Goal: Transaction & Acquisition: Purchase product/service

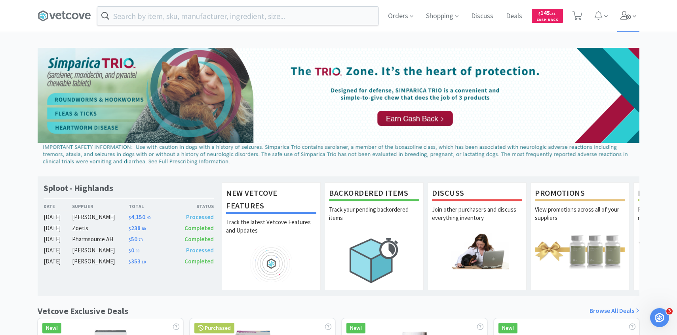
click at [634, 15] on icon at bounding box center [634, 16] width 4 height 7
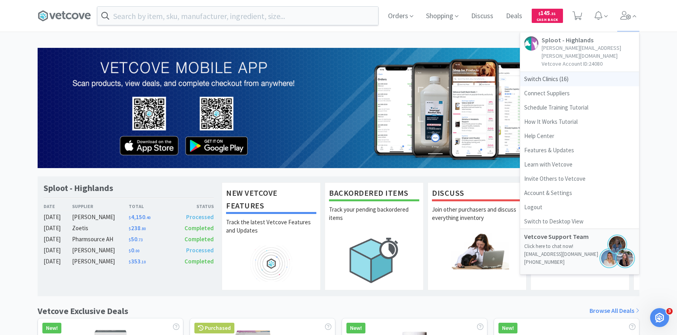
click at [565, 72] on span "Switch Clinics ( 16 )" at bounding box center [579, 79] width 119 height 14
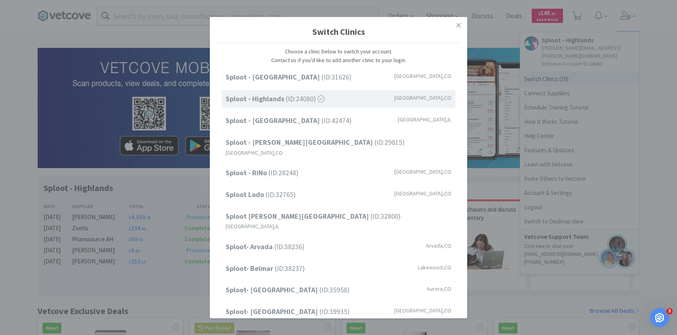
scroll to position [101, 0]
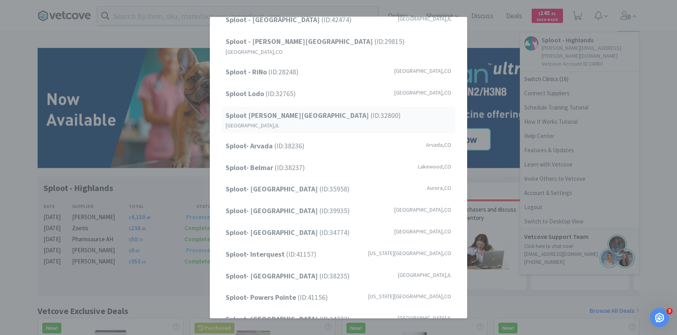
click at [319, 110] on span "Sploot Logan Square (ID: 32800 )" at bounding box center [313, 115] width 175 height 11
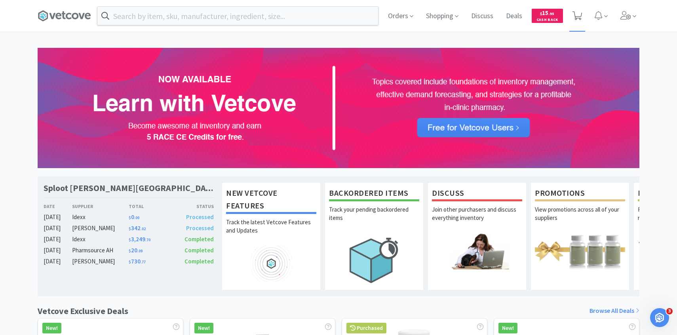
click at [579, 16] on icon at bounding box center [577, 15] width 10 height 9
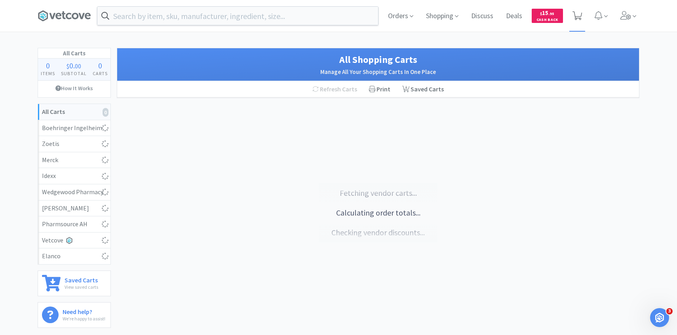
select select "5"
select select "4"
select select "3"
select select "1"
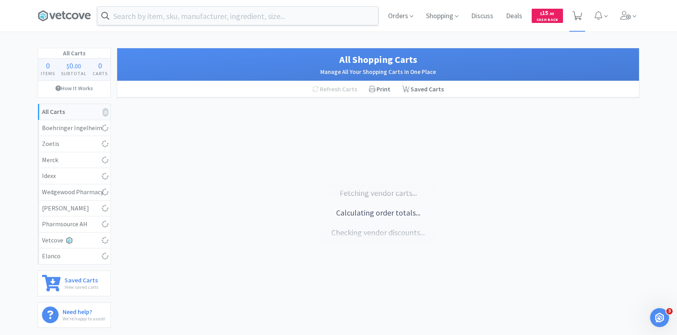
select select "5"
select select "7"
select select "3"
select select "2"
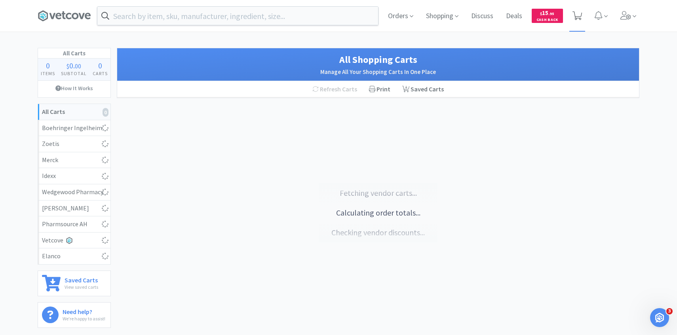
select select "2"
select select "3"
select select "1"
select select "8"
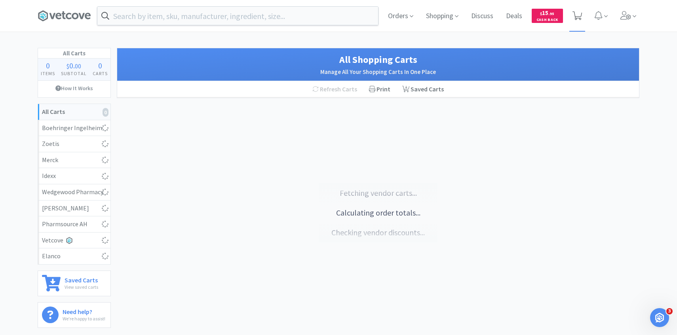
select select "2"
select select "1"
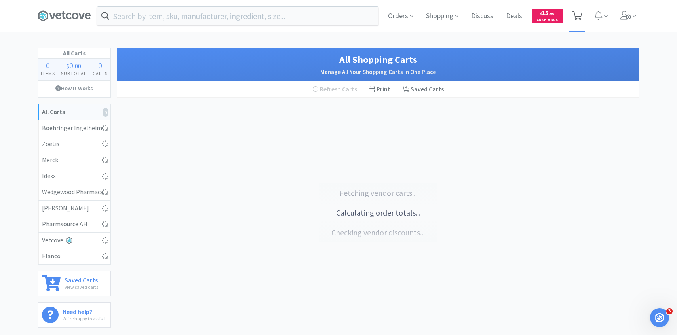
select select "1"
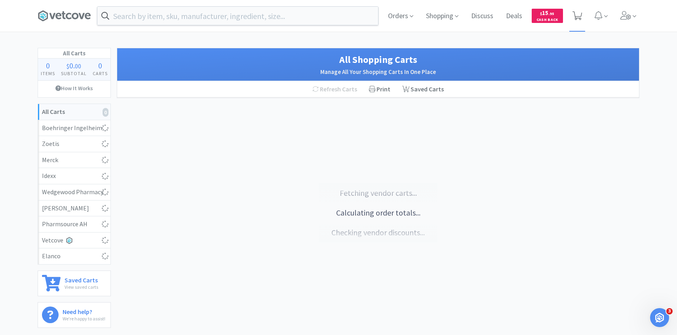
select select "4"
select select "1"
select select "100"
select select "5"
select select "4"
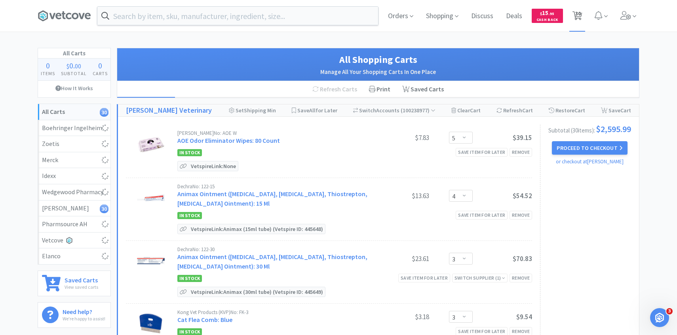
select select "10"
select select "1"
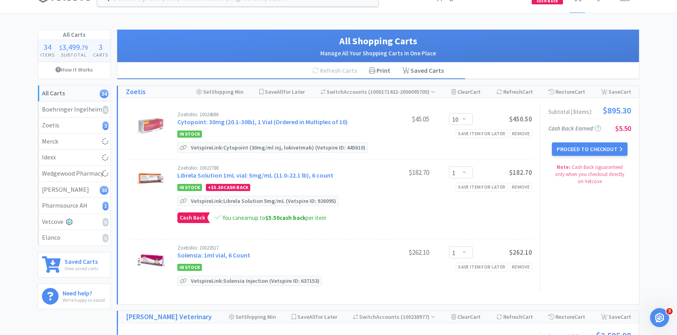
scroll to position [12, 0]
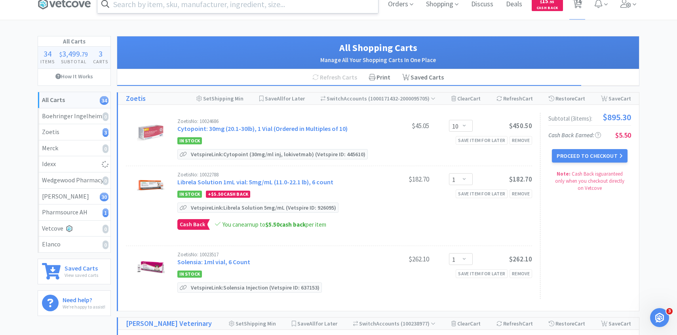
select select "1"
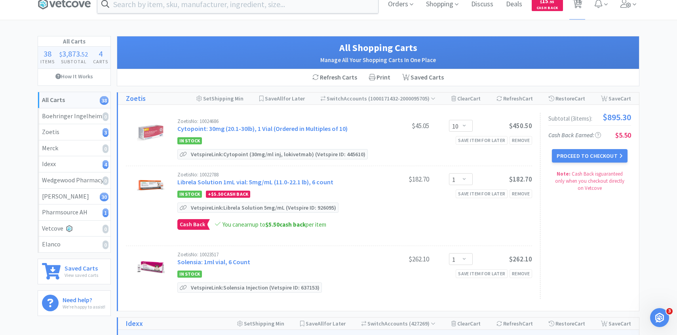
click at [256, 176] on div "Zoetis No: 10022788" at bounding box center [273, 174] width 192 height 5
click at [256, 180] on link "Librela Solution 1mL vial: 5mg/mL (11.0-22.1 lb), 6 count" at bounding box center [255, 182] width 156 height 8
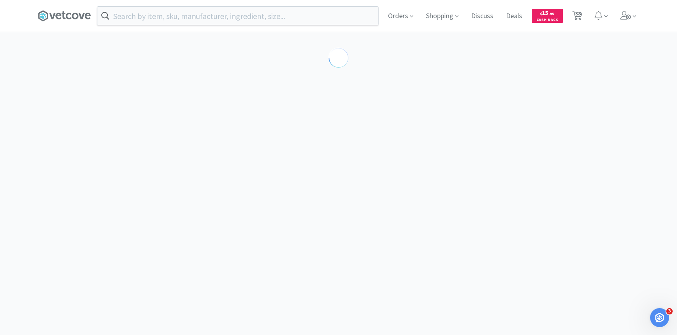
select select "605232"
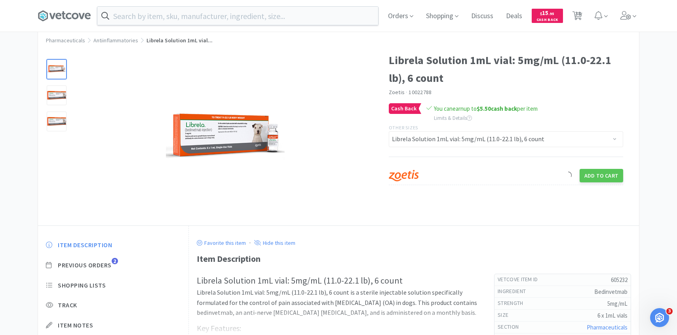
scroll to position [22, 0]
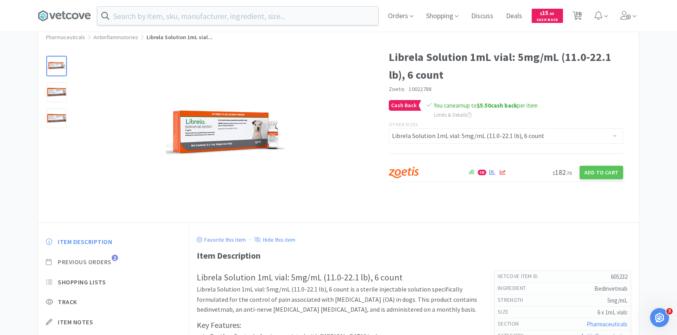
click at [110, 265] on span "Previous Orders" at bounding box center [85, 262] width 54 height 8
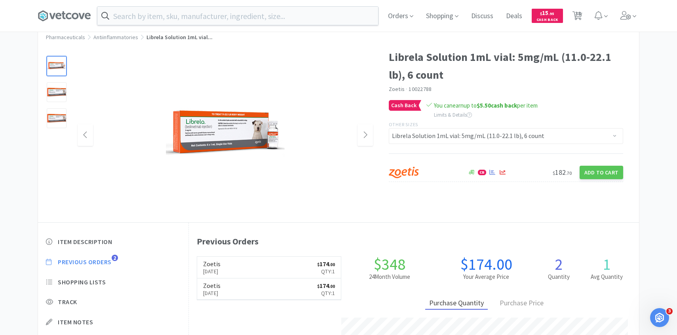
scroll to position [217, 450]
click at [580, 16] on span "38" at bounding box center [578, 14] width 6 height 32
select select "10"
select select "1"
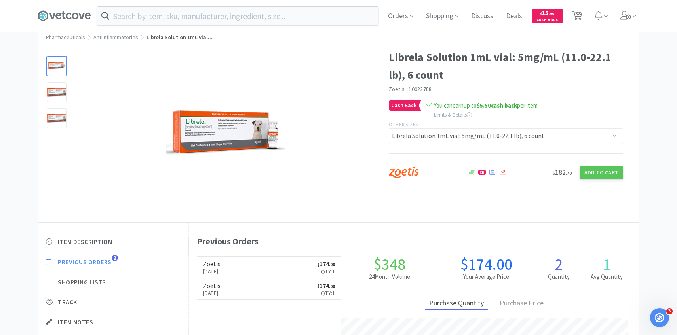
select select "1"
select select "5"
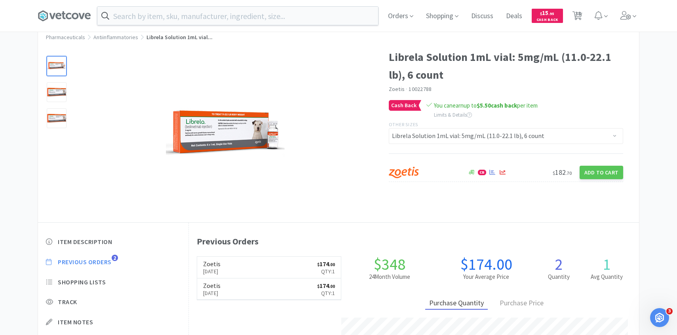
select select "4"
select select "3"
select select "1"
select select "5"
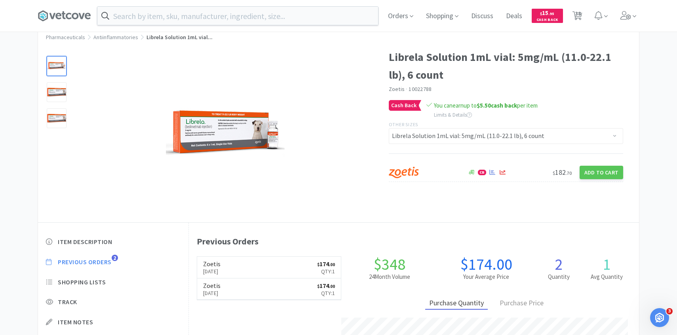
select select "5"
select select "7"
select select "3"
select select "2"
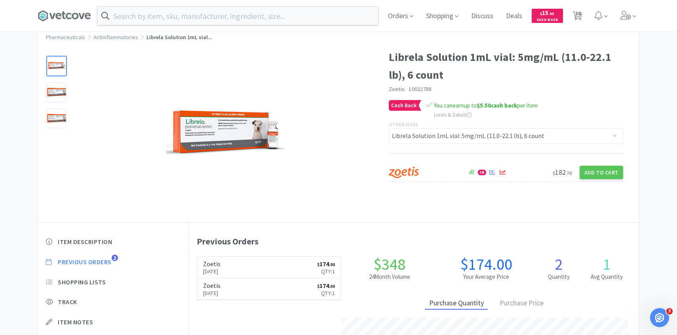
select select "2"
select select "3"
select select "1"
select select "8"
select select "2"
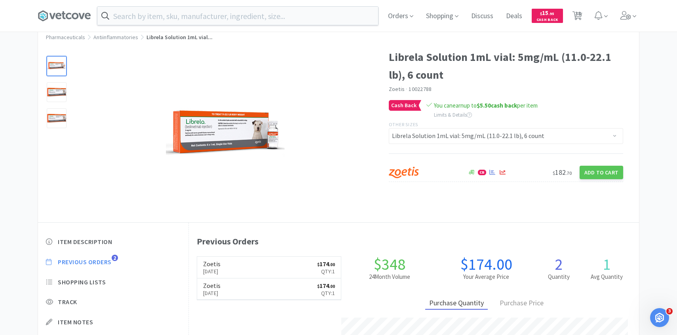
select select "2"
select select "1"
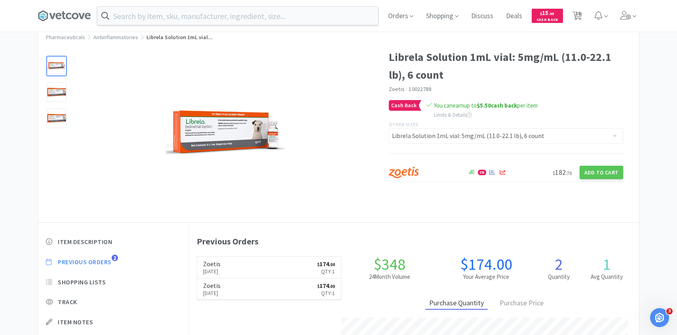
select select "1"
select select "4"
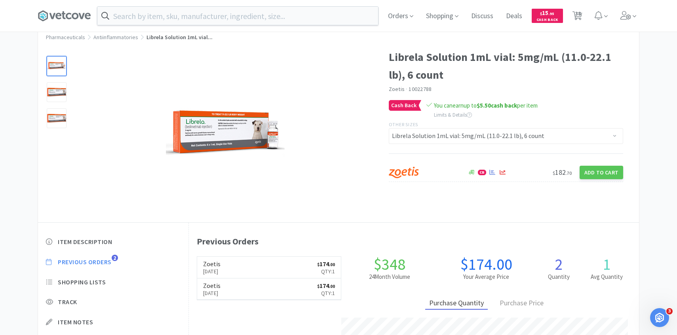
select select "1"
select select "100"
select select "5"
select select "4"
select select "1"
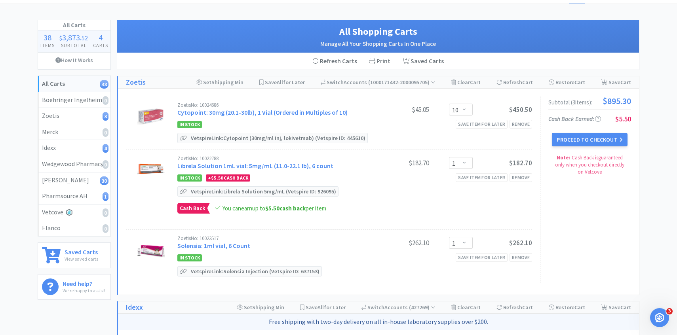
scroll to position [36, 0]
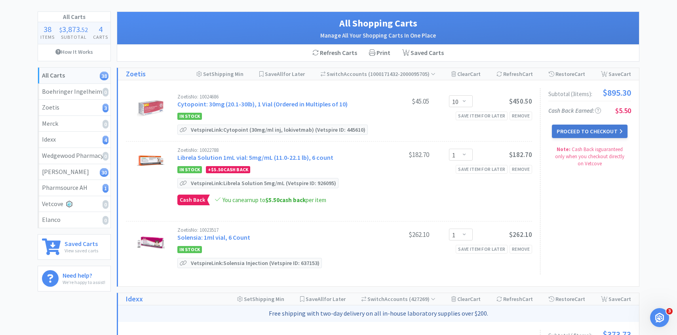
click at [581, 132] on button "Proceed to Checkout" at bounding box center [589, 131] width 75 height 13
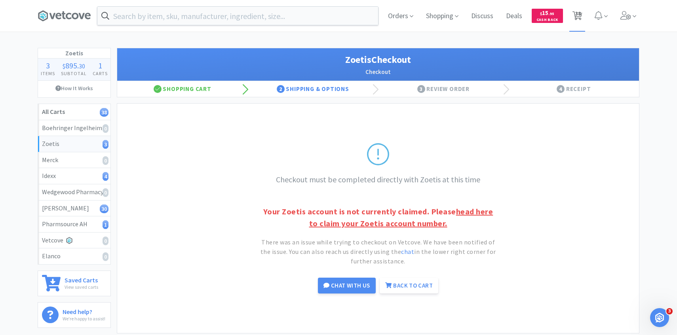
click at [576, 20] on span "38" at bounding box center [578, 14] width 6 height 32
select select "10"
select select "1"
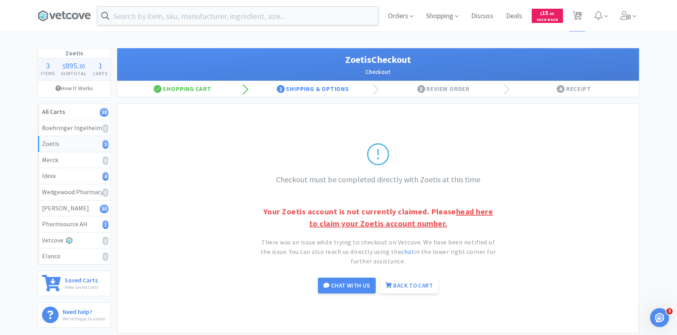
select select "1"
select select "5"
select select "4"
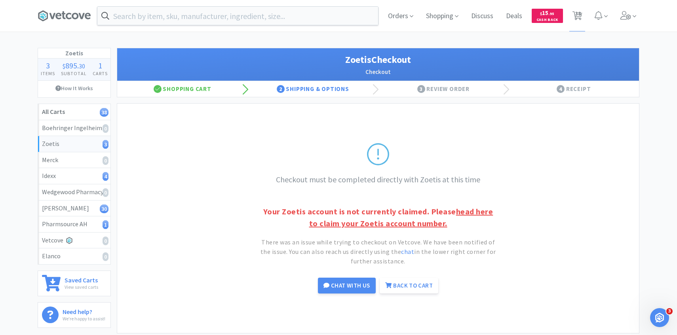
select select "3"
select select "1"
select select "5"
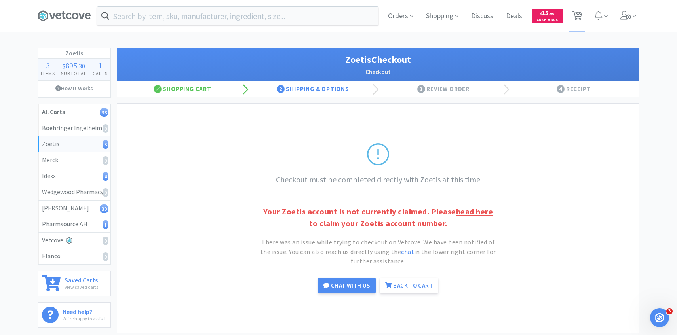
select select "7"
select select "3"
select select "2"
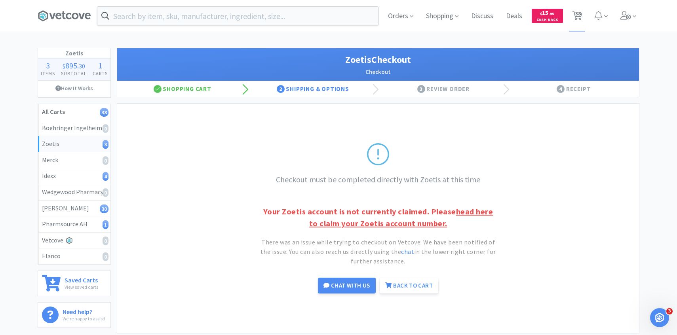
select select "3"
select select "1"
select select "8"
select select "2"
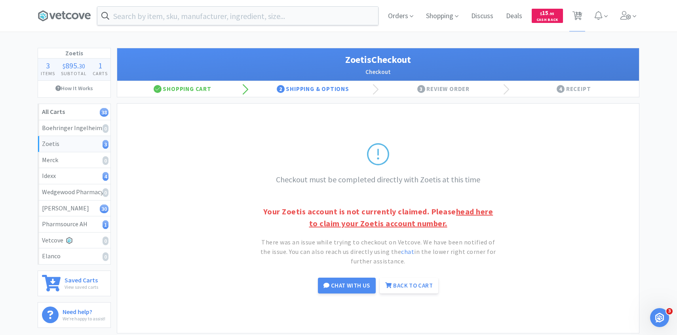
select select "1"
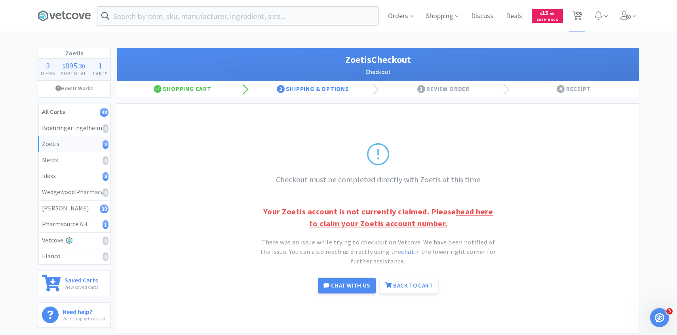
select select "1"
select select "4"
select select "1"
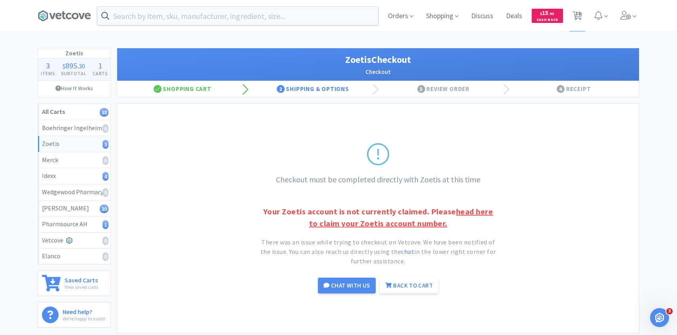
select select "100"
select select "5"
select select "4"
select select "1"
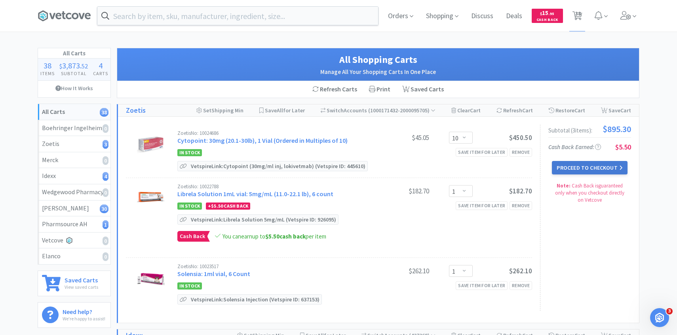
click at [563, 161] on button "Proceed to Checkout" at bounding box center [589, 167] width 75 height 13
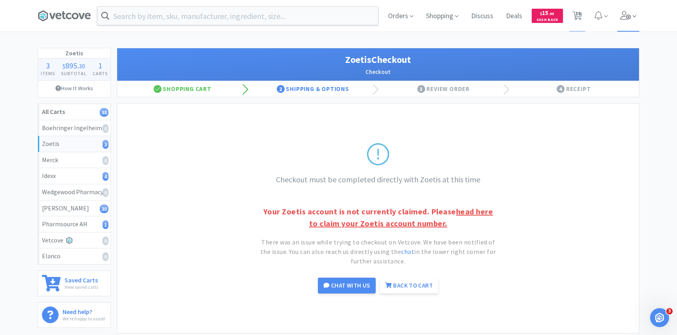
click at [634, 21] on span at bounding box center [628, 16] width 23 height 32
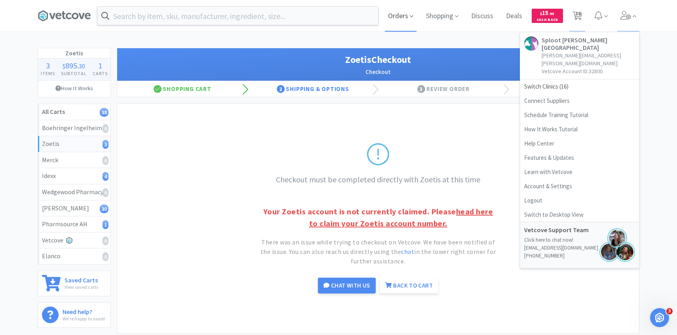
click at [408, 11] on span "Orders" at bounding box center [401, 16] width 32 height 32
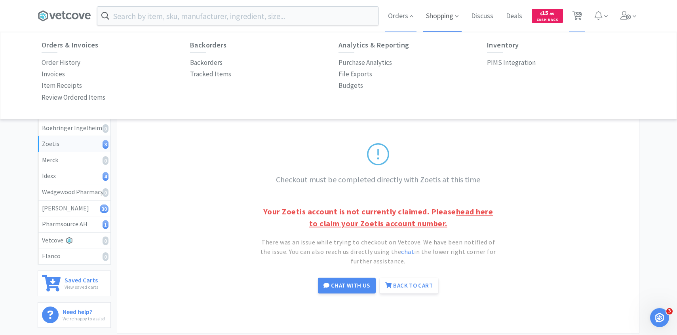
click at [453, 21] on span "Shopping" at bounding box center [442, 16] width 39 height 32
click at [523, 64] on p "Connect Suppliers" at bounding box center [513, 62] width 53 height 11
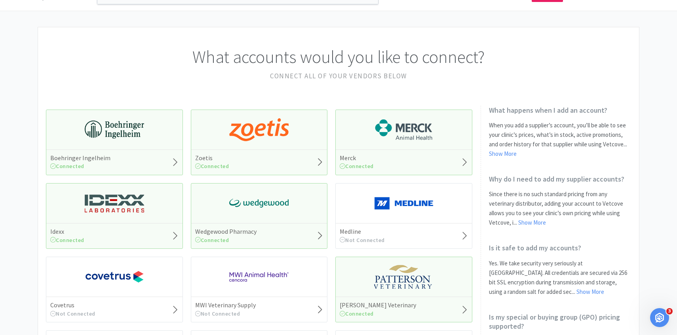
scroll to position [29, 0]
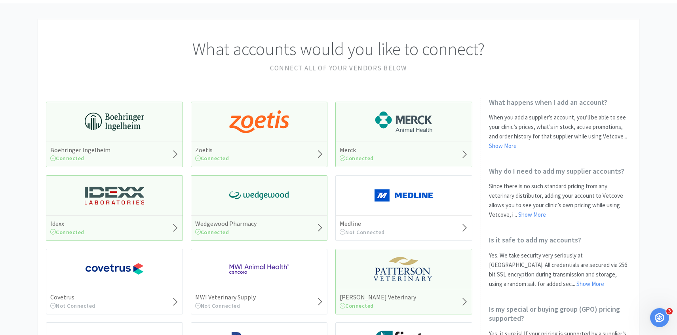
click at [243, 147] on div "Zoetis Connected" at bounding box center [259, 154] width 136 height 25
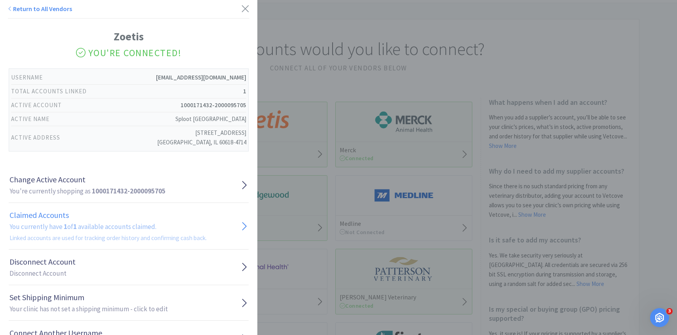
click at [159, 226] on h2 "You currently have 1 of 1 available accounts claimed. Linked accounts are used …" at bounding box center [107, 232] width 197 height 21
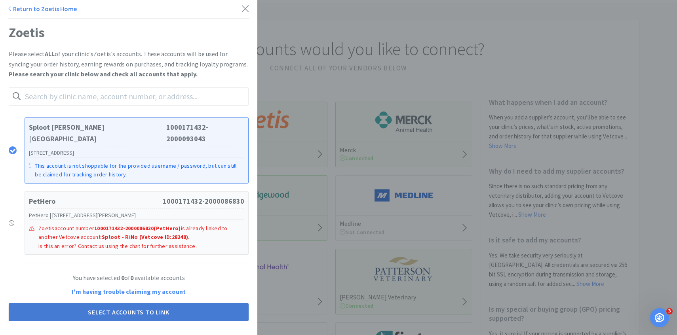
click at [150, 309] on button "Select Accounts to Link" at bounding box center [129, 312] width 240 height 18
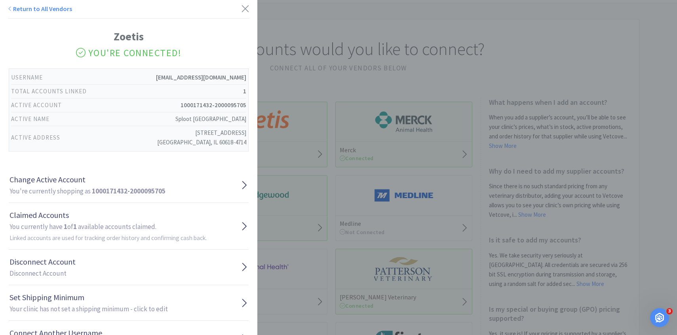
click at [444, 158] on div "Return to All Vendors Zoetis You're Connected! Username clinic_ops_logan@sploot…" at bounding box center [338, 167] width 677 height 335
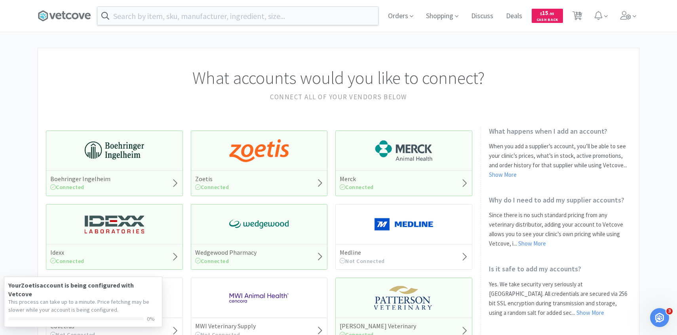
click at [580, 25] on span "38" at bounding box center [578, 14] width 6 height 32
select select "10"
select select "1"
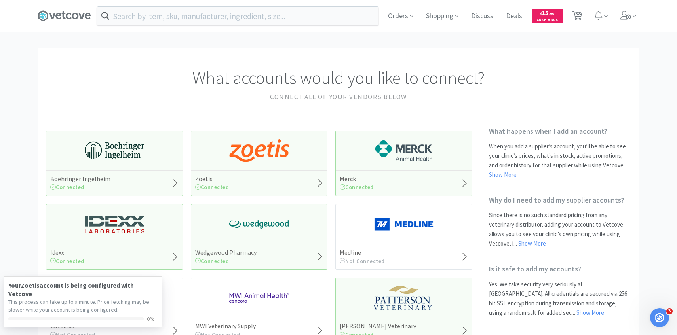
select select "1"
select select "5"
select select "4"
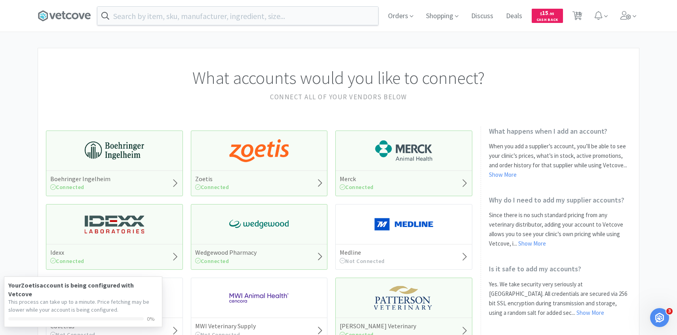
select select "3"
select select "1"
select select "5"
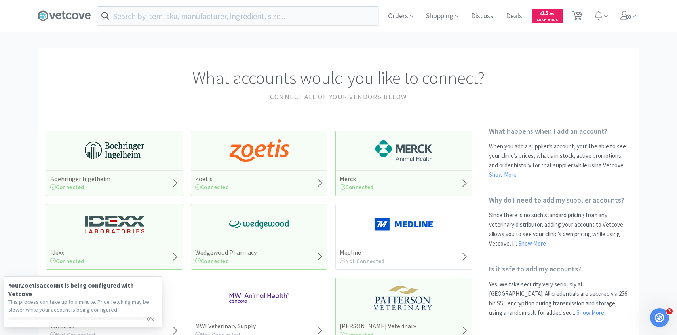
select select "7"
select select "3"
select select "2"
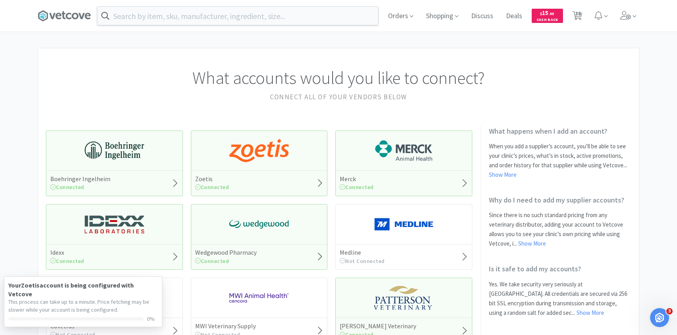
select select "3"
select select "1"
select select "8"
select select "2"
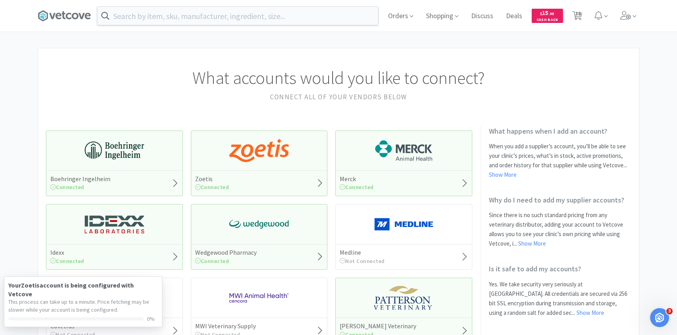
select select "1"
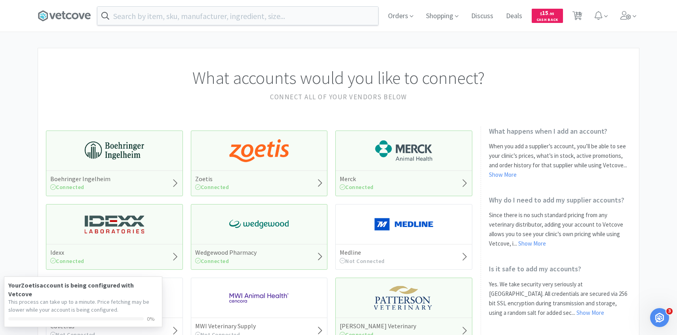
select select "1"
select select "4"
select select "1"
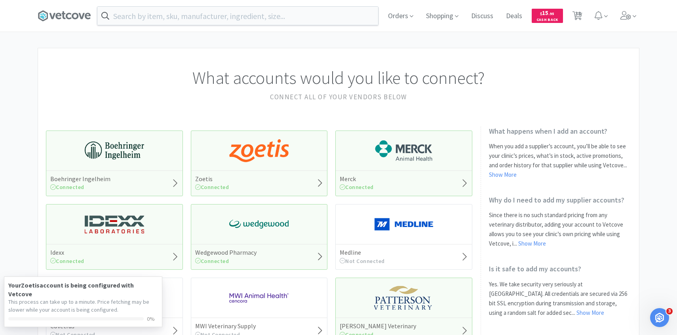
select select "100"
select select "5"
select select "4"
select select "1"
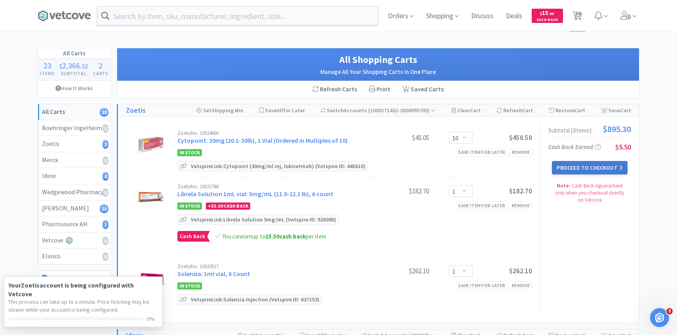
click at [571, 165] on button "Proceed to Checkout" at bounding box center [589, 167] width 75 height 13
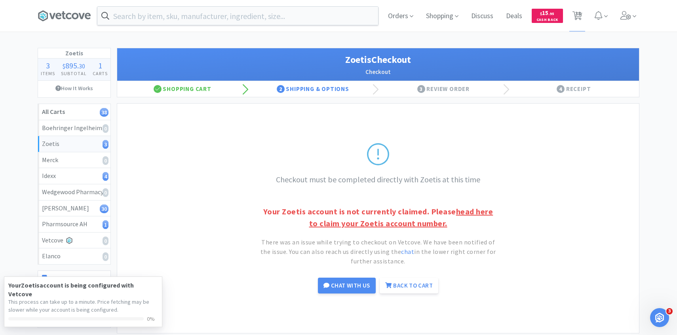
click at [397, 220] on link "head here to claim your Zoetis account number." at bounding box center [401, 218] width 184 height 22
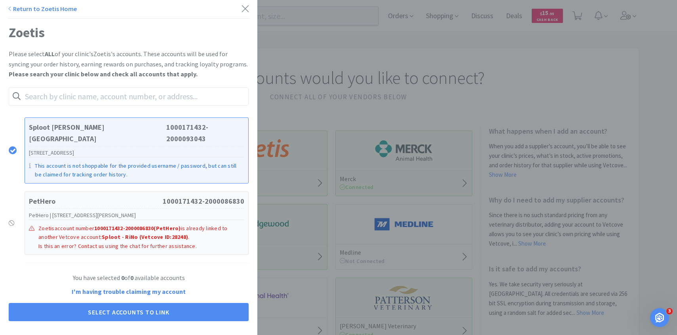
scroll to position [9, 0]
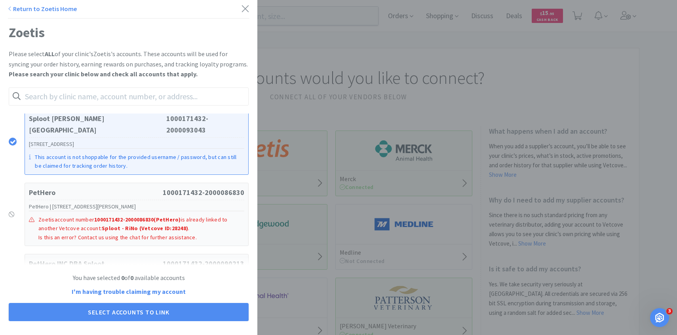
click at [167, 148] on div "This account is not shoppable for the provided username / password, but can sti…" at bounding box center [136, 159] width 215 height 22
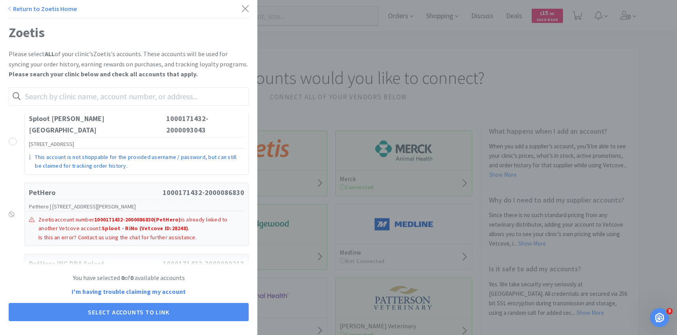
click at [167, 148] on div "This account is not shoppable for the provided username / password, but can sti…" at bounding box center [136, 159] width 215 height 22
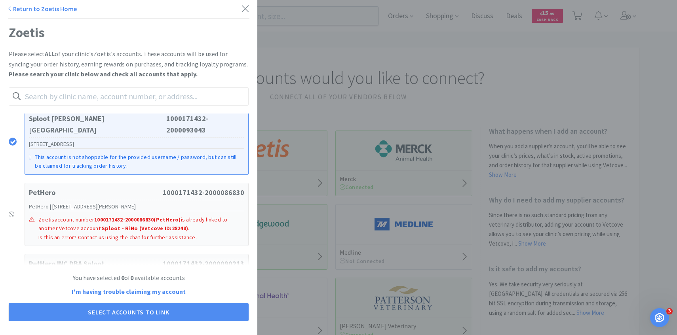
click at [338, 180] on div "Return to Zoetis Home Zoetis Please select ALL of your clinic's Zoetis 's accou…" at bounding box center [338, 167] width 677 height 335
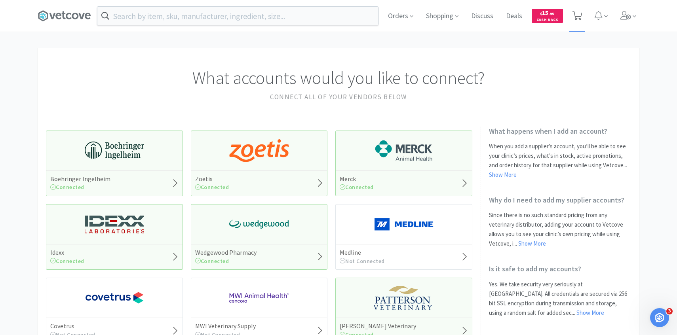
click at [581, 18] on icon at bounding box center [577, 15] width 10 height 9
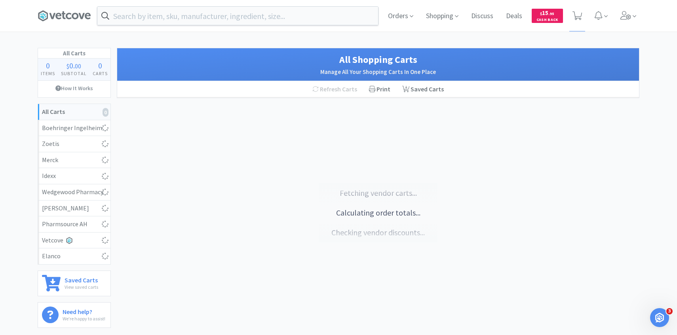
select select "10"
select select "1"
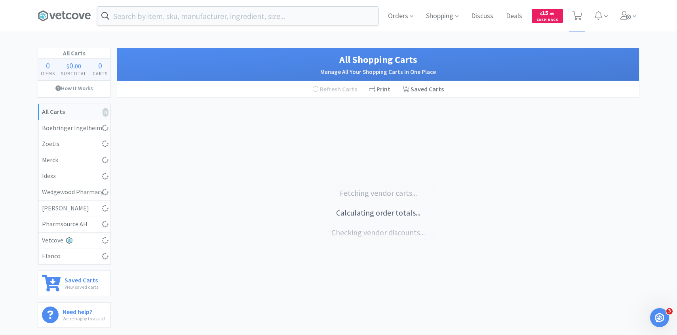
select select "1"
select select "5"
select select "4"
select select "3"
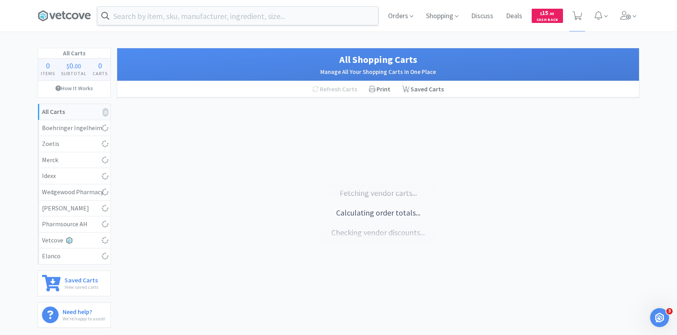
select select "3"
select select "1"
select select "5"
select select "7"
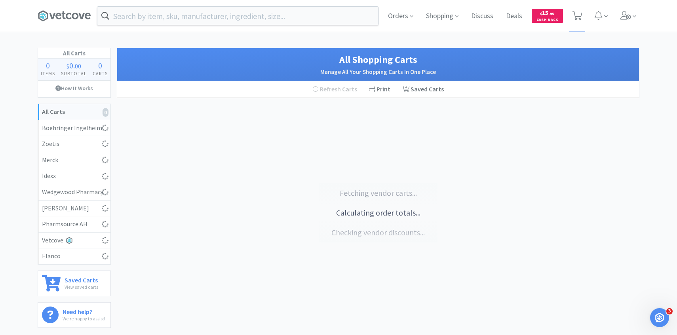
select select "3"
select select "2"
select select "3"
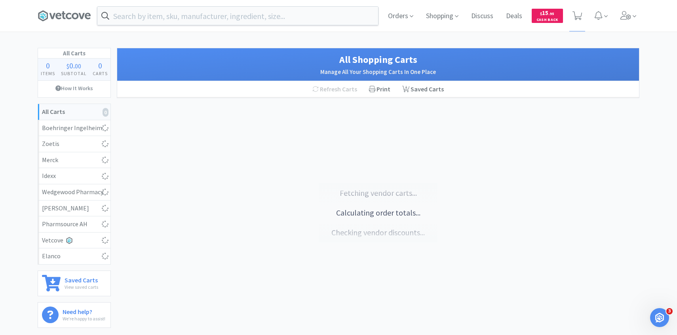
select select "1"
select select "8"
select select "2"
select select "1"
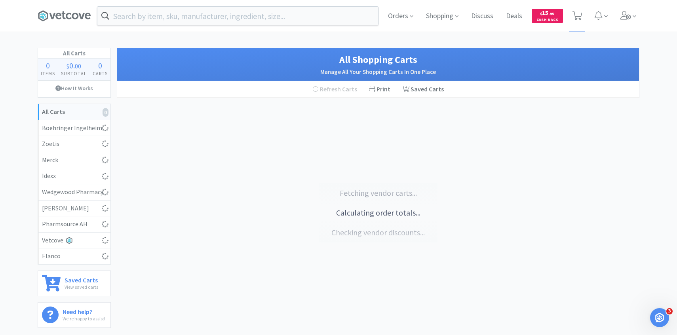
select select "1"
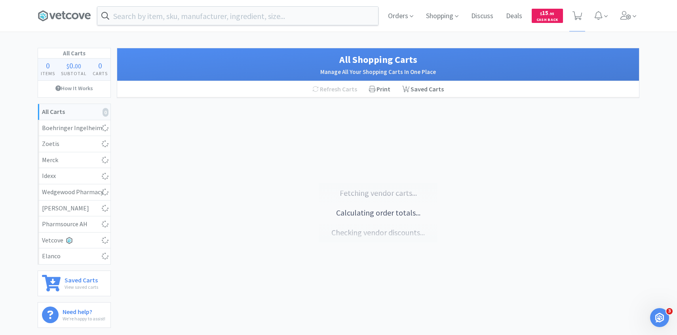
select select "1"
select select "4"
select select "1"
select select "100"
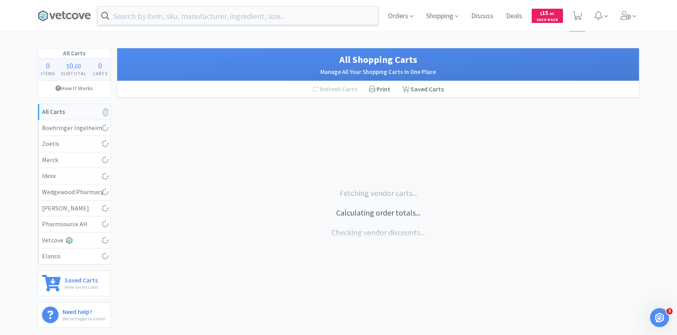
select select "5"
select select "4"
select select "1"
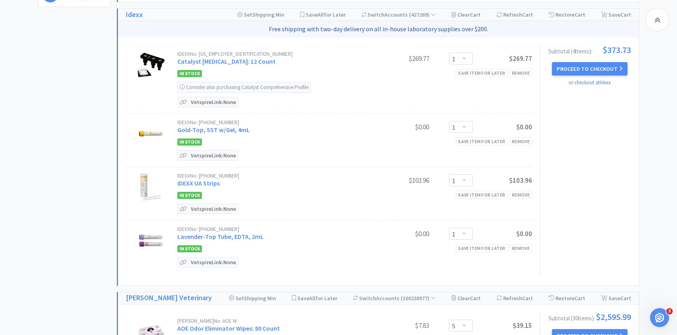
scroll to position [319, 0]
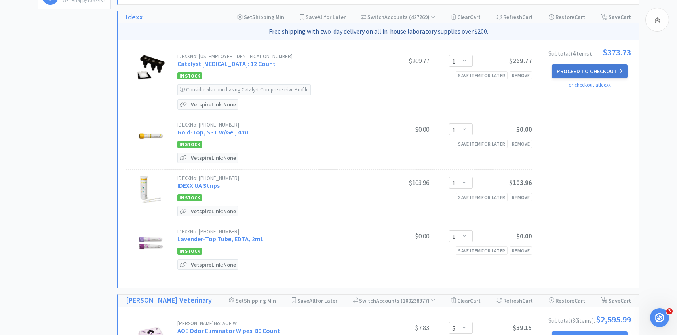
click at [569, 76] on button "Proceed to Checkout" at bounding box center [589, 70] width 75 height 13
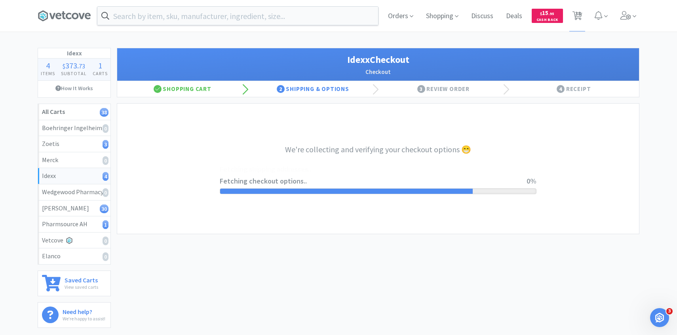
select select "904"
select select "003"
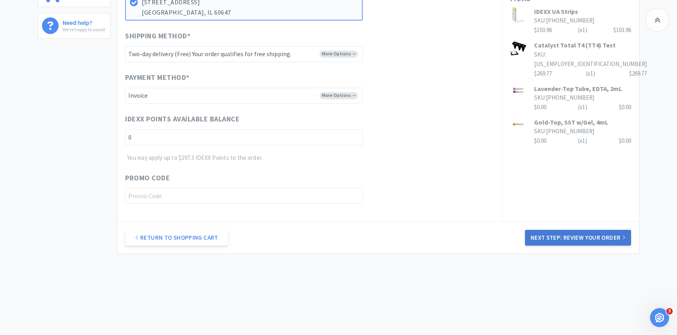
click at [577, 241] on button "Next Step: Review Your Order" at bounding box center [578, 238] width 106 height 16
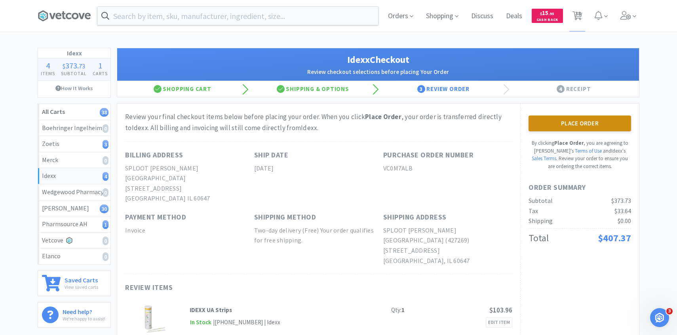
click at [564, 129] on button "Place Order" at bounding box center [579, 124] width 102 height 16
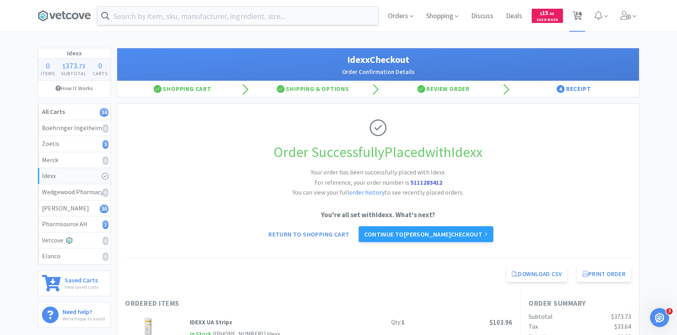
click at [580, 16] on span "34" at bounding box center [578, 14] width 6 height 32
select select "10"
select select "1"
select select "5"
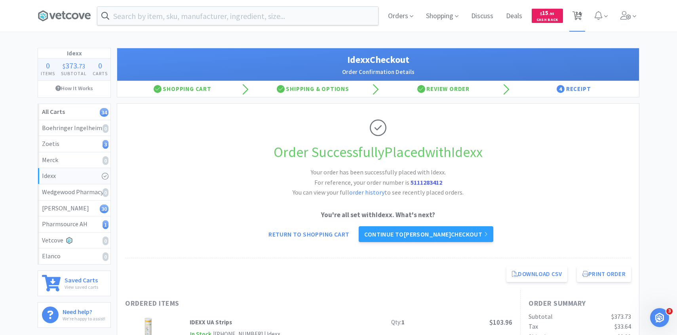
select select "4"
select select "3"
select select "1"
select select "5"
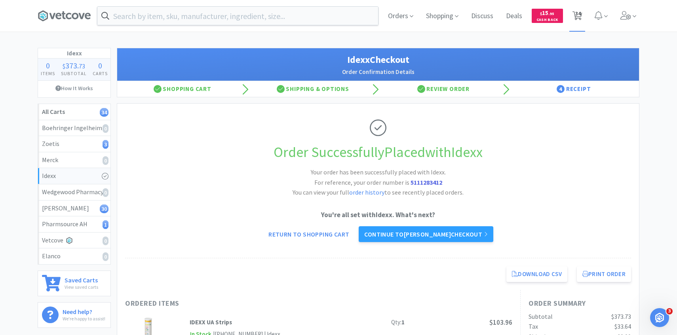
select select "5"
select select "7"
select select "3"
select select "2"
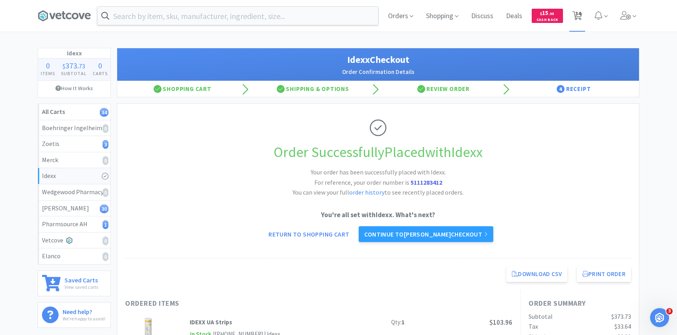
select select "2"
select select "3"
select select "1"
select select "8"
select select "2"
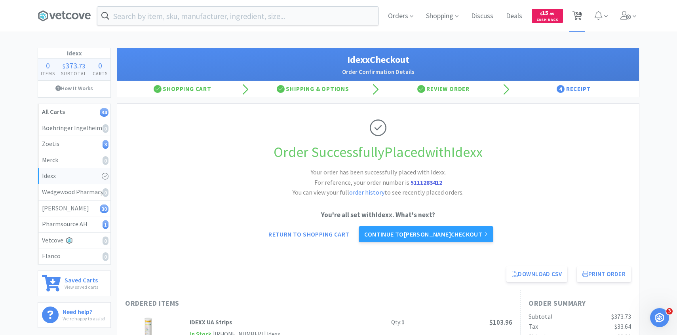
select select "2"
select select "1"
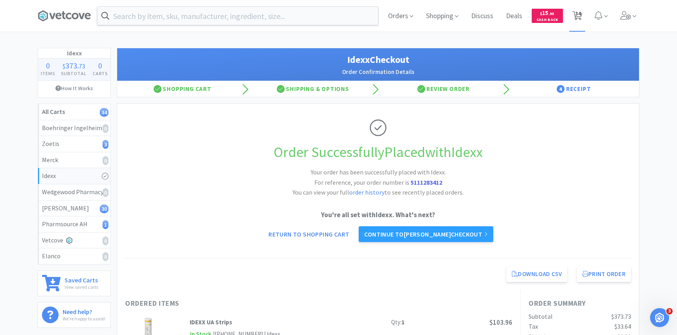
select select "1"
select select "4"
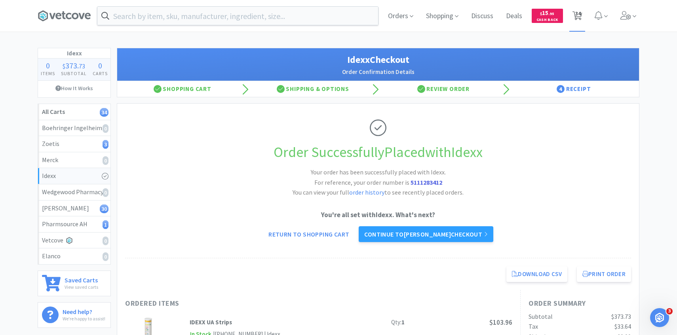
select select "1"
select select "100"
select select "5"
select select "4"
select select "1"
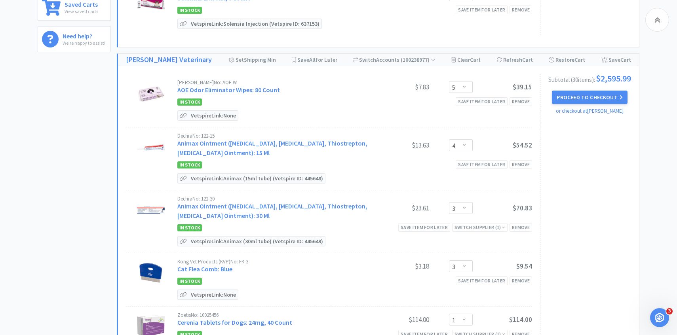
scroll to position [282, 0]
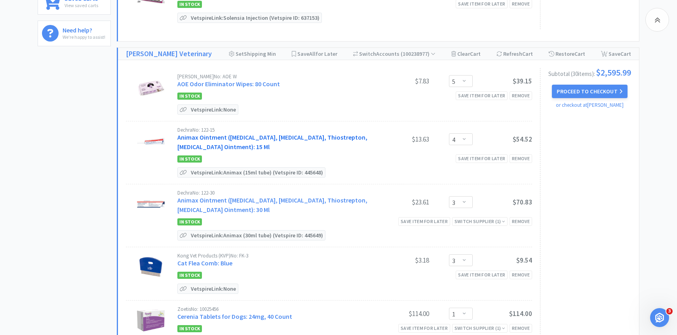
click at [271, 142] on link "Animax Ointment (Nystatin, Neomycin Sulfate, Thiostrepton, Triamcinolone Aceton…" at bounding box center [272, 141] width 190 height 17
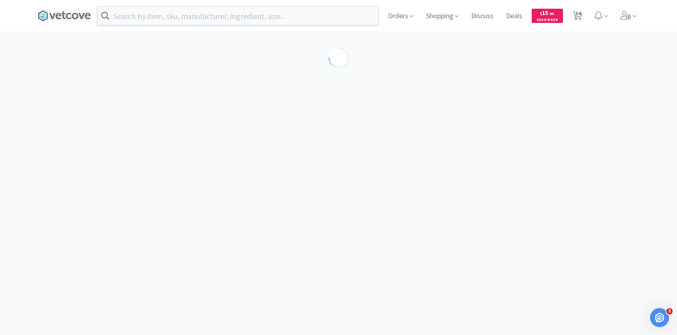
select select "143513"
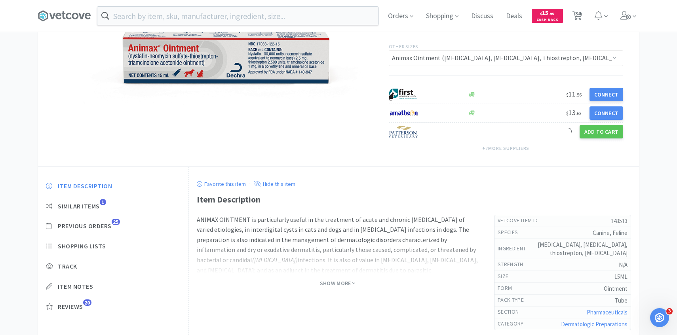
scroll to position [108, 0]
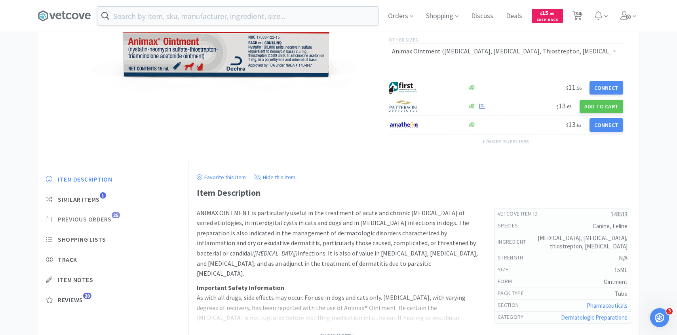
click at [108, 221] on span "Previous Orders" at bounding box center [85, 219] width 54 height 8
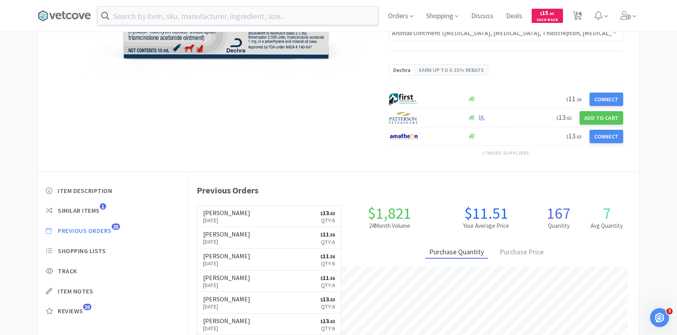
scroll to position [127, 0]
select select "10"
select select "1"
select select "5"
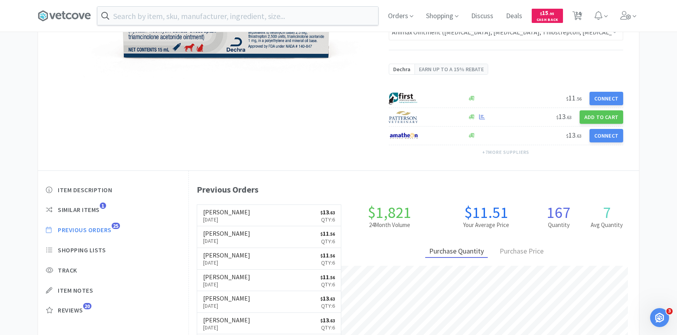
select select "4"
select select "3"
select select "1"
select select "5"
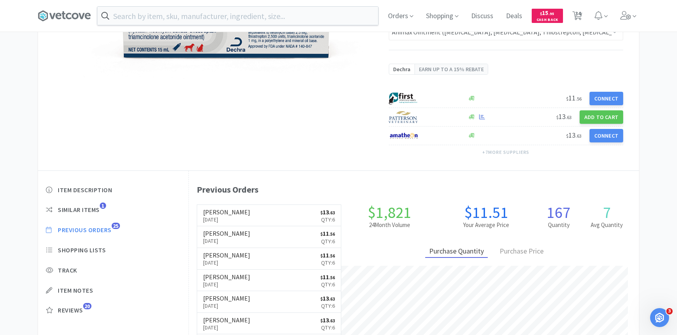
select select "5"
select select "7"
select select "3"
select select "2"
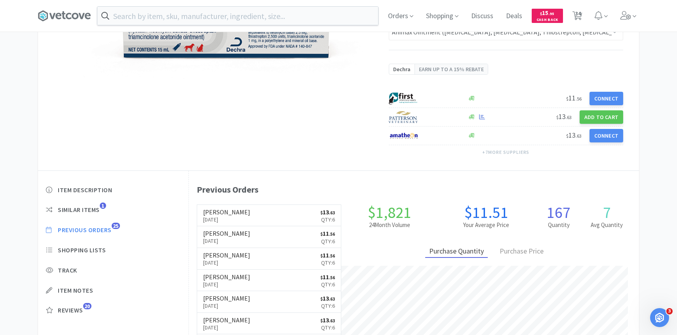
select select "2"
select select "3"
select select "1"
select select "8"
select select "2"
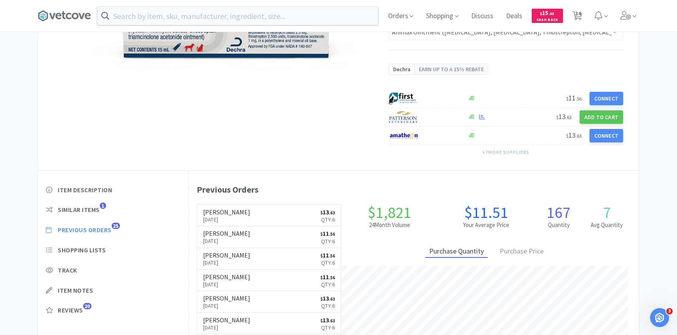
select select "2"
select select "1"
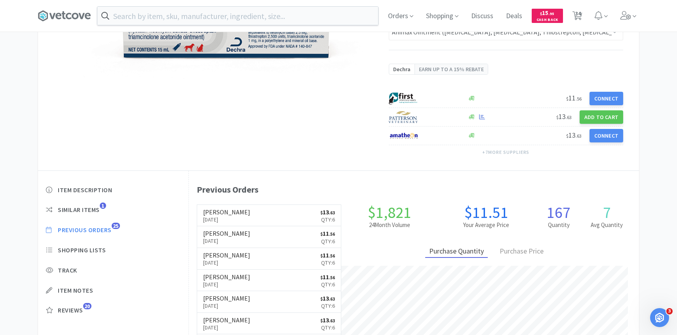
select select "1"
select select "4"
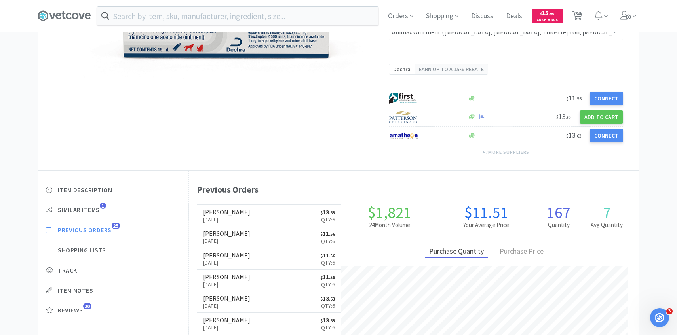
select select "1"
select select "100"
select select "5"
select select "4"
select select "1"
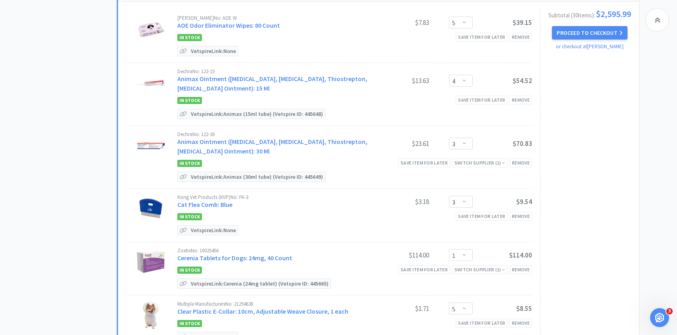
scroll to position [347, 0]
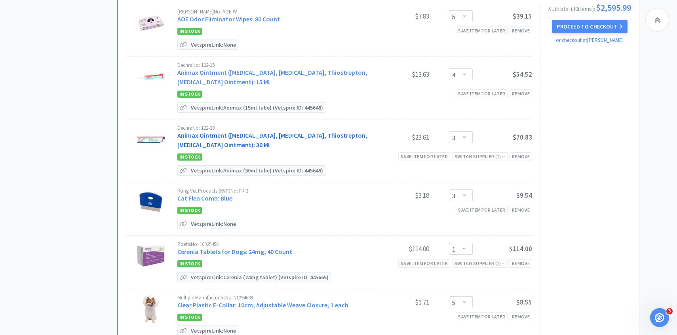
click at [243, 141] on link "Animax Ointment (Nystatin, Neomycin Sulfate, Thiostrepton, Triamcinolone Aceton…" at bounding box center [272, 139] width 190 height 17
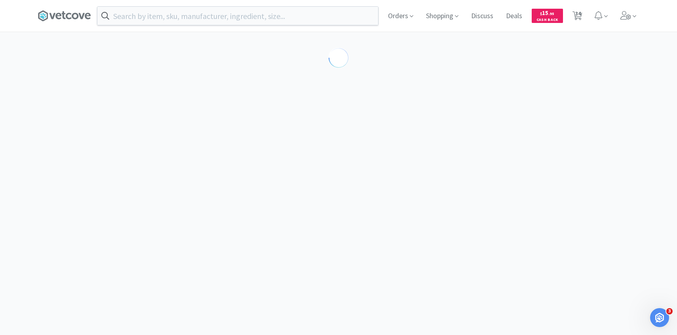
select select "194094"
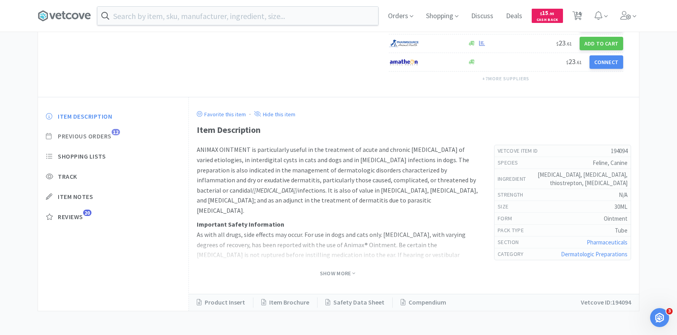
click at [96, 139] on span "Previous Orders" at bounding box center [85, 136] width 54 height 8
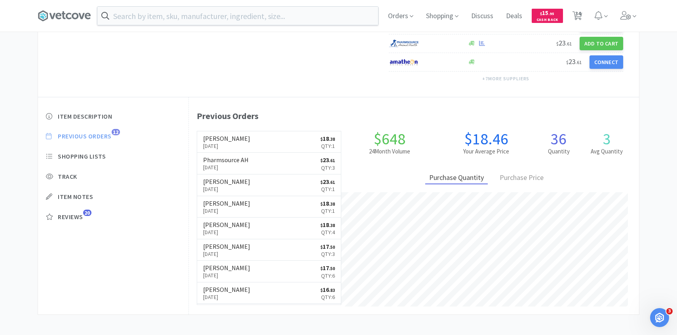
scroll to position [222, 0]
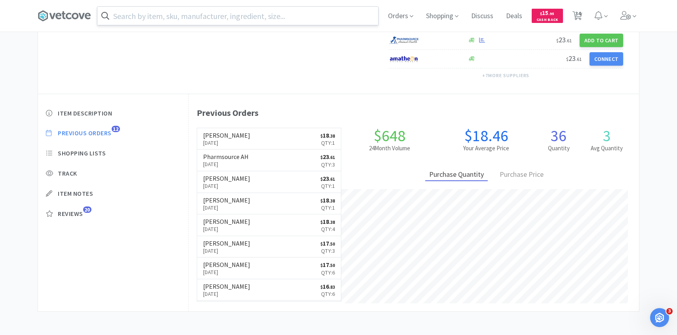
select select "10"
select select "1"
select select "5"
select select "4"
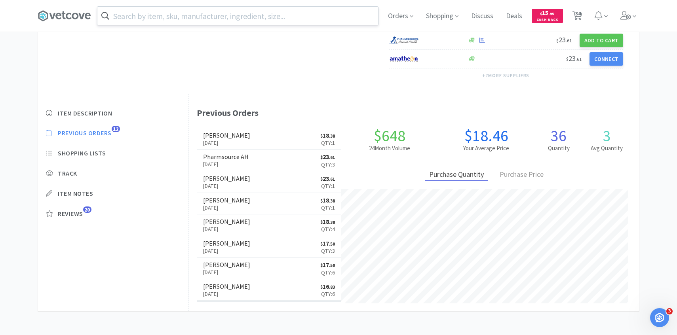
select select "3"
select select "1"
select select "5"
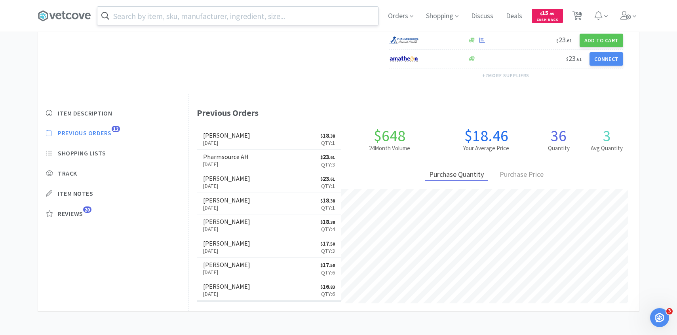
select select "7"
select select "3"
select select "2"
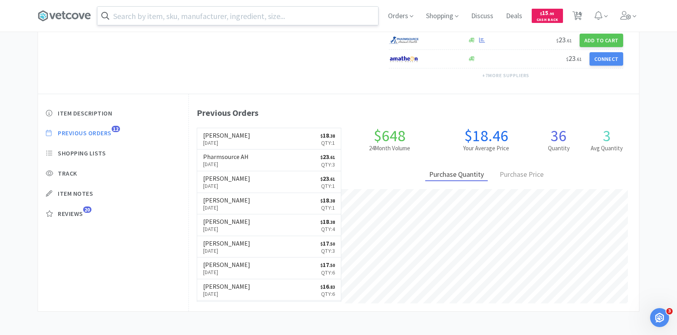
select select "3"
select select "1"
select select "8"
select select "2"
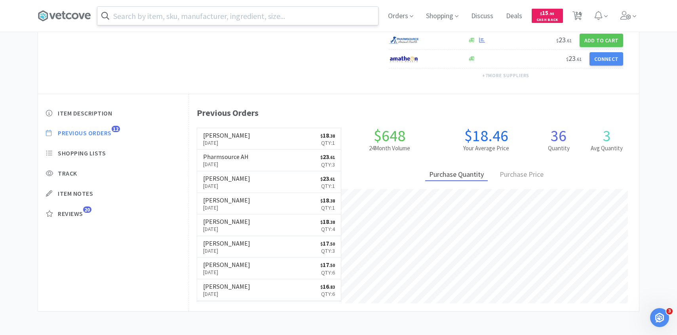
select select "1"
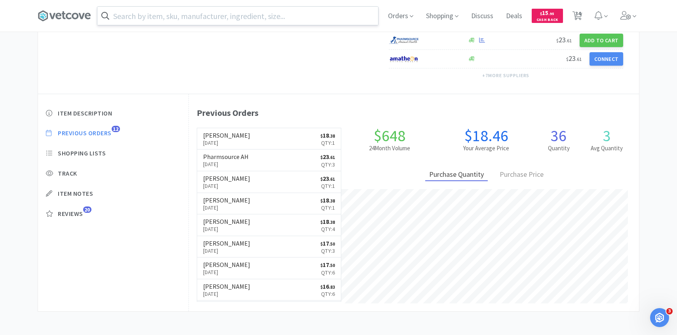
select select "1"
select select "4"
select select "1"
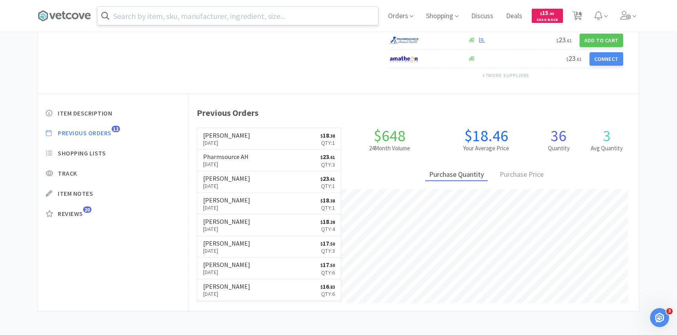
select select "100"
select select "5"
select select "4"
select select "1"
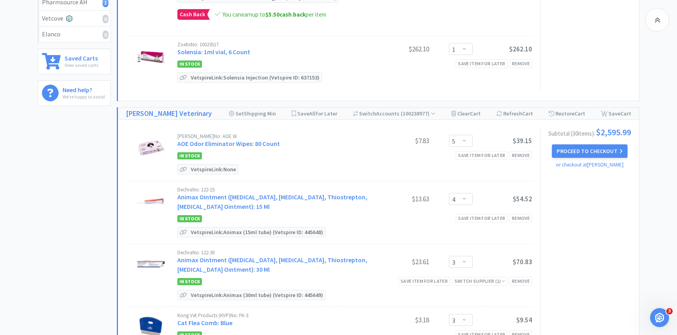
scroll to position [347, 0]
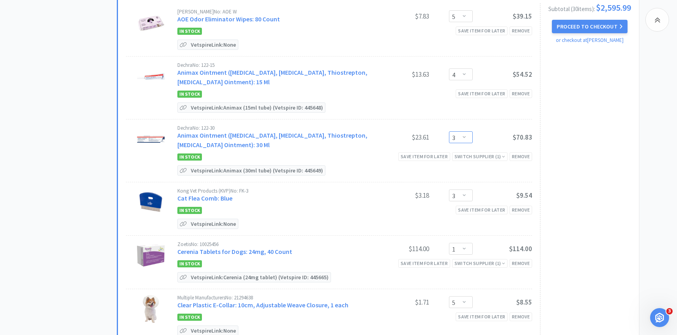
click at [468, 139] on select "Enter Quantity 1 2 3 4 5 6 7 8 9 10 11 12 13 14 15 16 17 18 19 20 Enter Quantity" at bounding box center [461, 137] width 24 height 12
click at [449, 131] on select "Enter Quantity 1 2 3 4 5 6 7 8 9 10 11 12 13 14 15 16 17 18 19 20 Enter Quantity" at bounding box center [461, 137] width 24 height 12
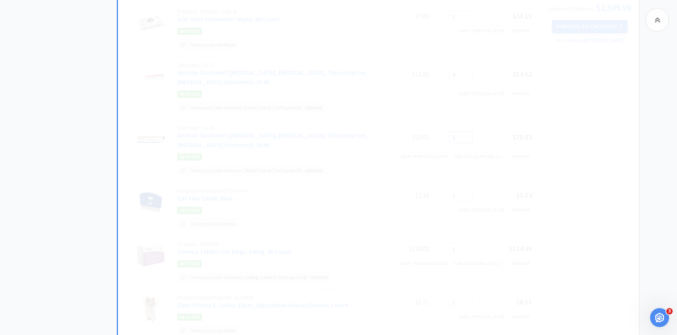
scroll to position [353, 0]
select select "1"
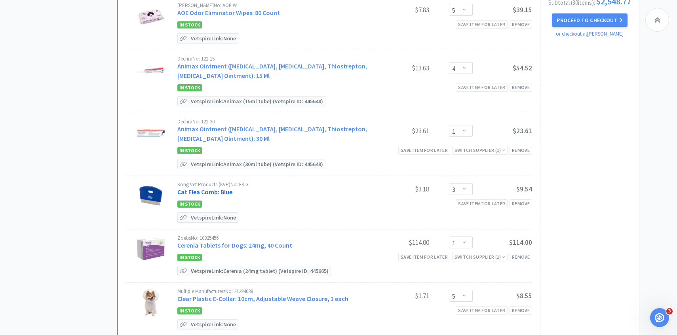
click at [223, 190] on link "Cat Flea Comb: Blue" at bounding box center [204, 192] width 55 height 8
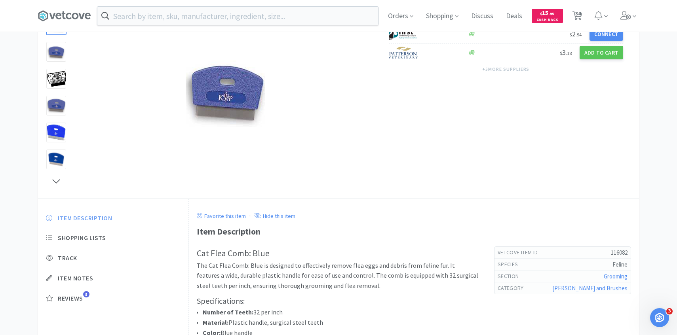
scroll to position [83, 0]
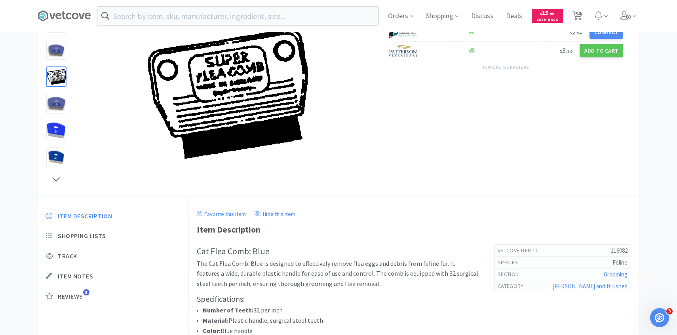
select select "10"
select select "1"
select select "5"
select select "4"
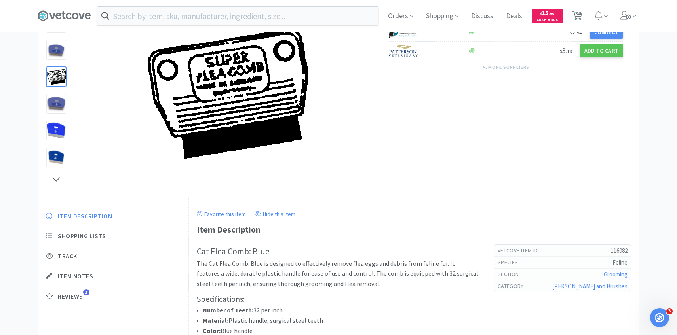
select select "1"
select select "3"
select select "1"
select select "5"
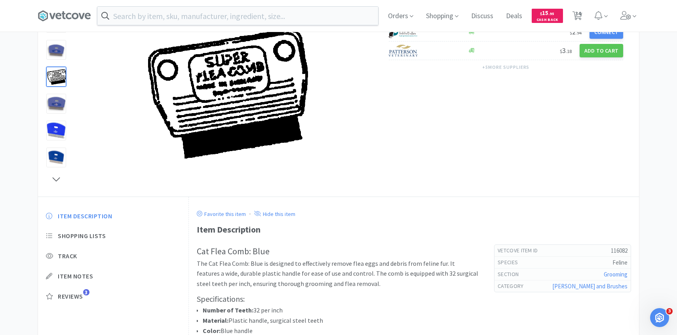
select select "7"
select select "3"
select select "2"
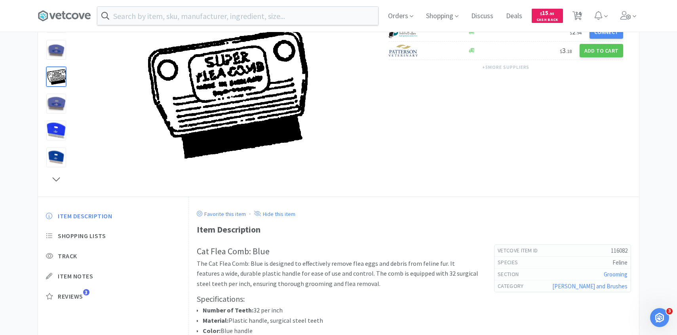
select select "3"
select select "1"
select select "8"
select select "2"
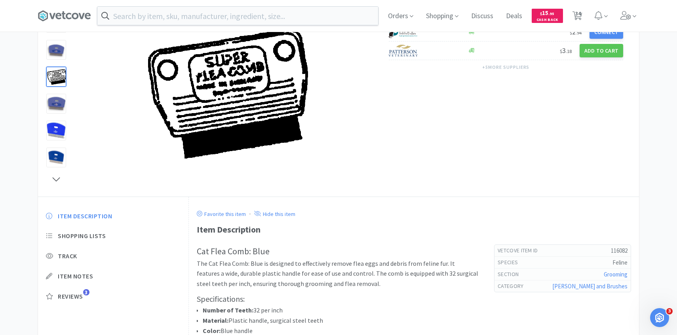
select select "1"
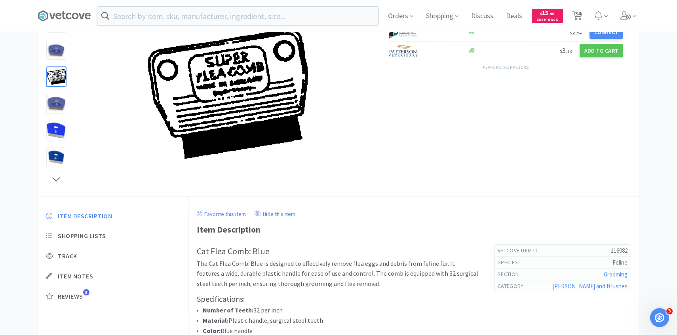
select select "1"
select select "4"
select select "1"
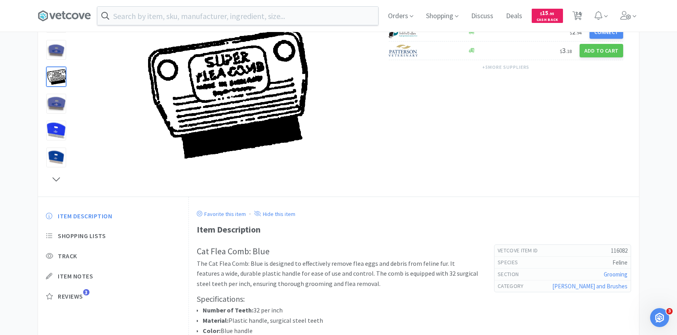
select select "100"
select select "5"
select select "4"
select select "1"
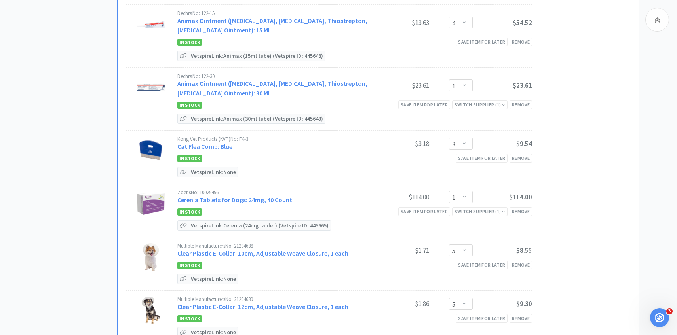
scroll to position [401, 0]
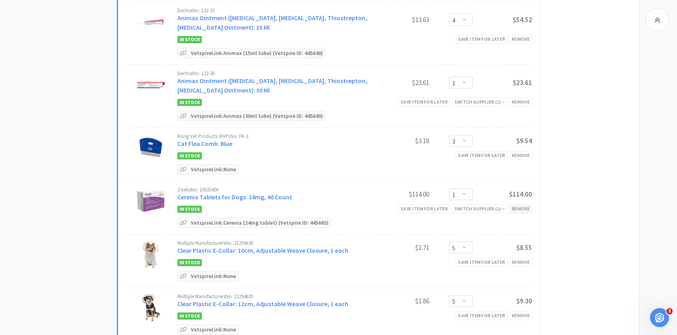
click at [527, 210] on div "Remove" at bounding box center [520, 209] width 23 height 8
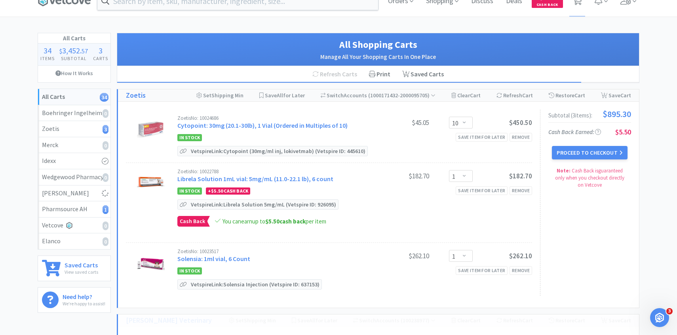
select select "5"
select select "7"
select select "3"
select select "2"
select select "3"
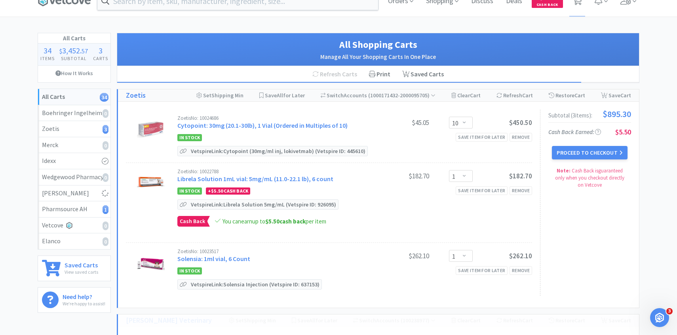
select select "1"
select select "8"
select select "2"
select select "1"
select select "4"
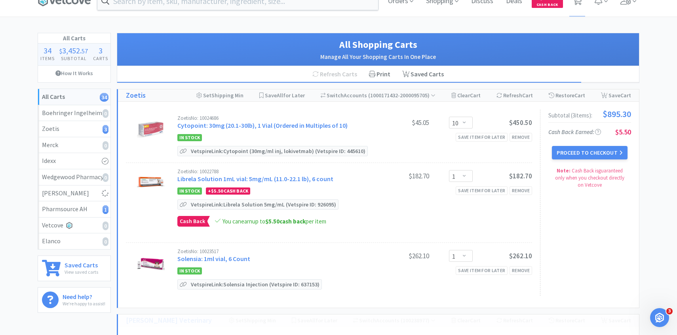
select select "1"
select select "5"
select select "4"
select select "100"
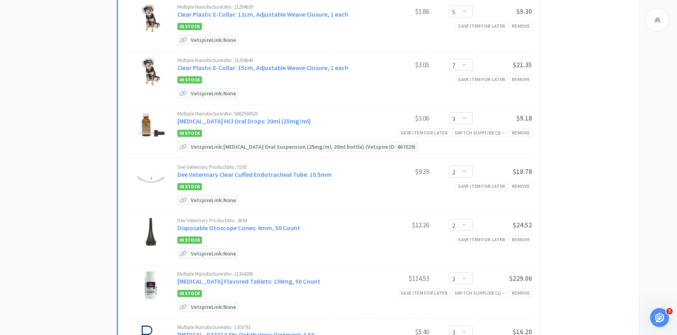
scroll to position [641, 0]
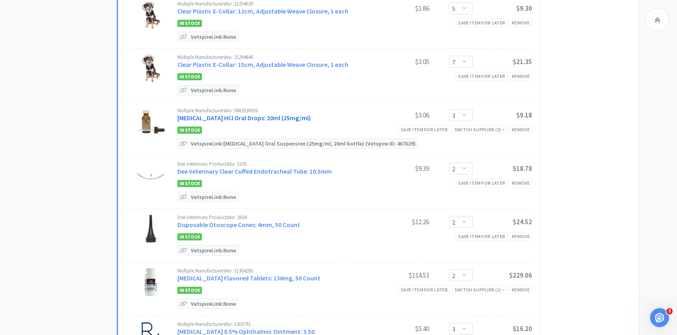
click at [271, 114] on link "Clindamycin HCl Oral Drops: 20ml (25mg/ml)" at bounding box center [243, 118] width 133 height 8
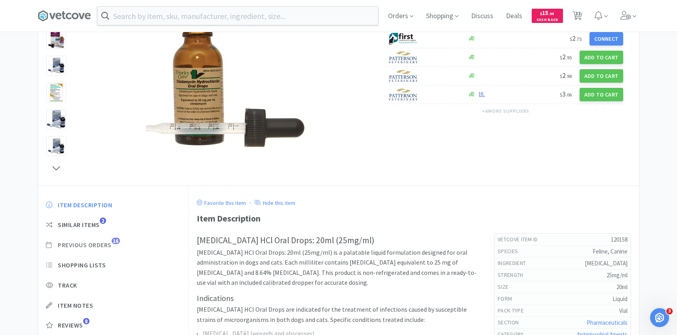
click at [106, 246] on span "Previous Orders" at bounding box center [85, 245] width 54 height 8
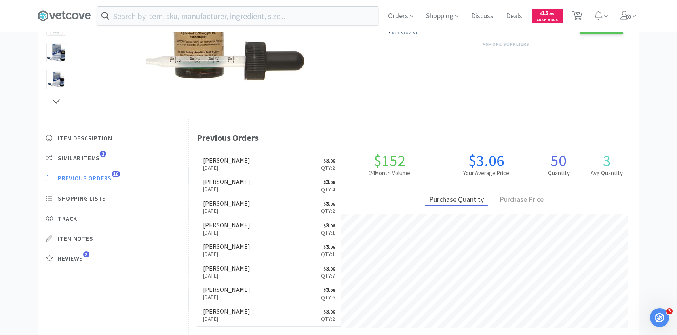
scroll to position [154, 0]
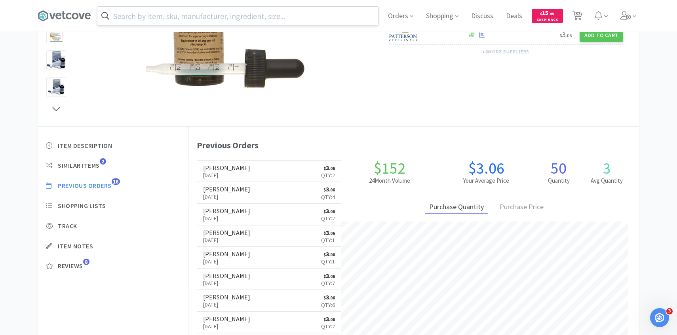
select select "10"
select select "1"
select select "5"
select select "4"
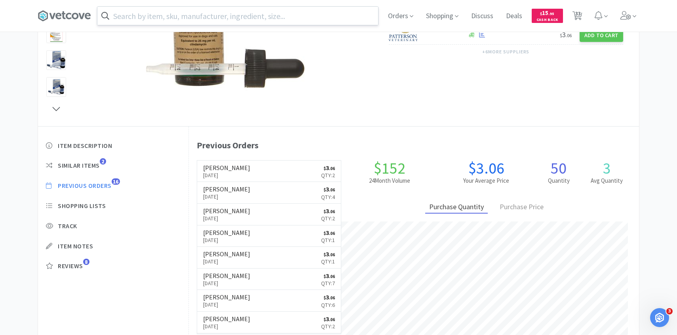
select select "1"
select select "3"
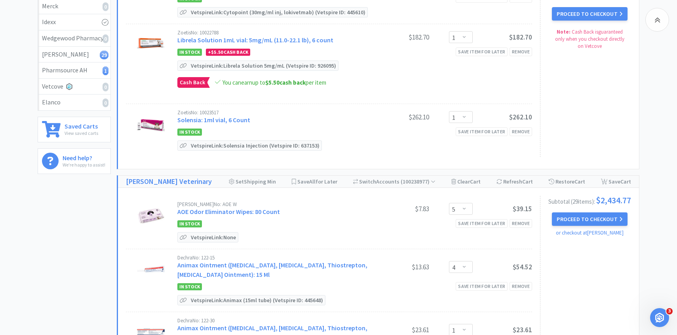
scroll to position [641, 0]
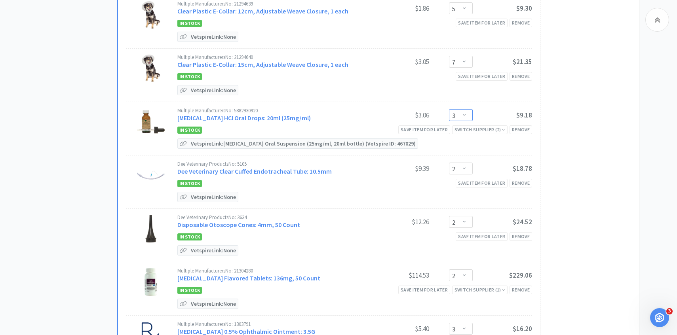
click at [457, 113] on select "Enter Quantity 1 2 3 4 5 6 7 8 9 10 11 12 13 14 15 16 17 18 19 20 Enter Quantity" at bounding box center [461, 115] width 24 height 12
click at [449, 109] on select "Enter Quantity 1 2 3 4 5 6 7 8 9 10 11 12 13 14 15 16 17 18 19 20 Enter Quantity" at bounding box center [461, 115] width 24 height 12
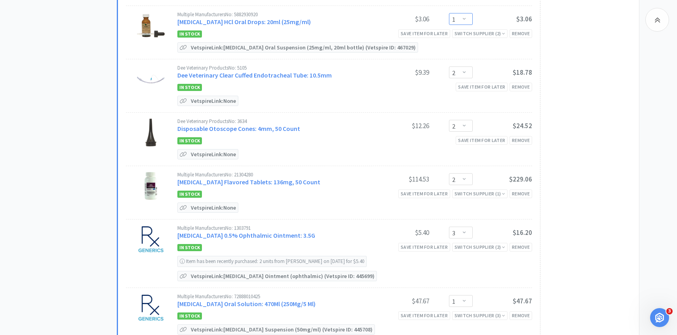
scroll to position [768, 0]
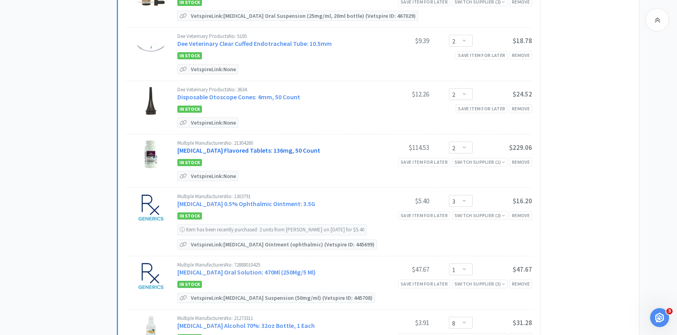
click at [277, 147] on link "Enrofloxacin Flavored Tablets: 136mg, 50 Count" at bounding box center [248, 150] width 143 height 8
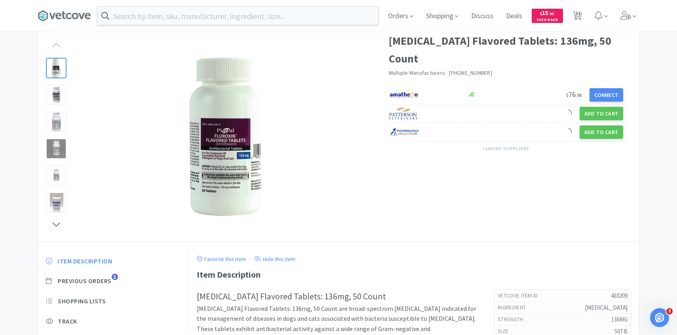
scroll to position [39, 0]
click at [105, 278] on span "Previous Orders" at bounding box center [85, 280] width 54 height 8
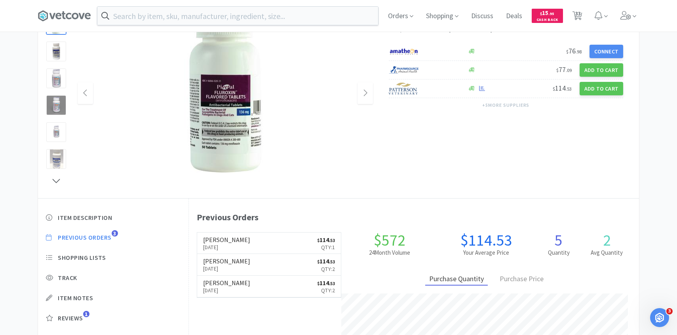
scroll to position [83, 0]
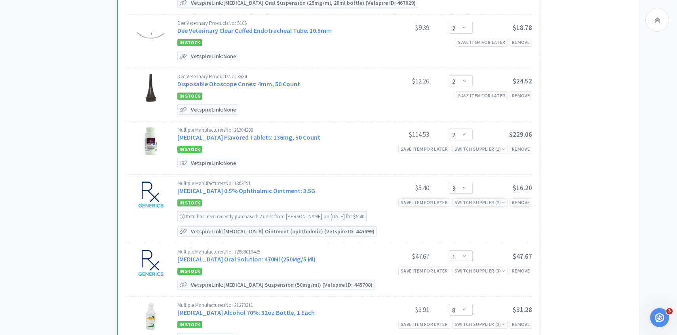
scroll to position [783, 0]
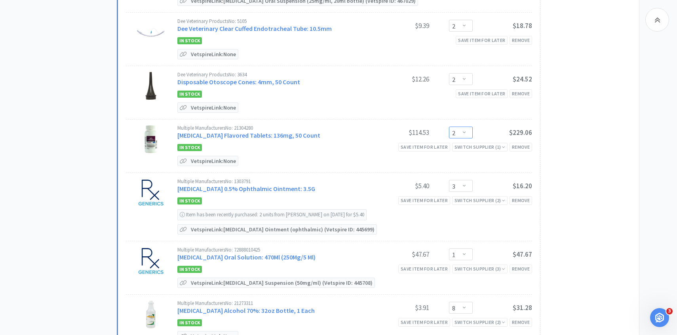
click at [457, 132] on select "Enter Quantity 1 2 3 4 5 6 7 8 9 10 11 12 13 14 15 16 17 18 19 20 Enter Quantity" at bounding box center [461, 133] width 24 height 12
click at [449, 127] on select "Enter Quantity 1 2 3 4 5 6 7 8 9 10 11 12 13 14 15 16 17 18 19 20 Enter Quantity" at bounding box center [461, 133] width 24 height 12
click at [256, 137] on link "Enrofloxacin Flavored Tablets: 136mg, 50 Count" at bounding box center [248, 135] width 143 height 8
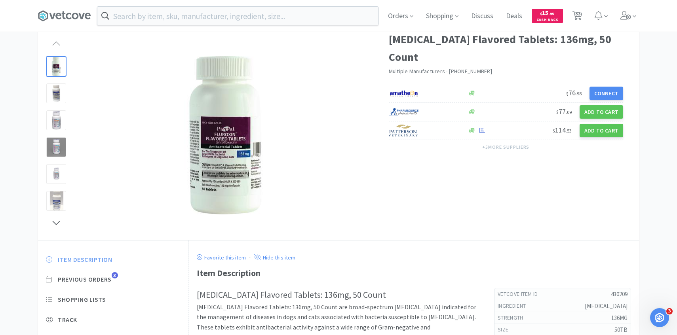
scroll to position [88, 0]
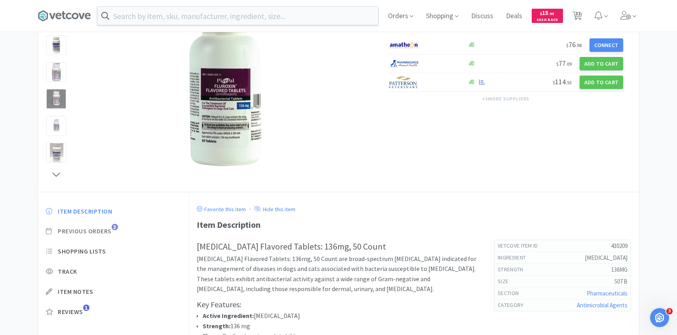
click at [110, 231] on span "Previous Orders" at bounding box center [85, 231] width 54 height 8
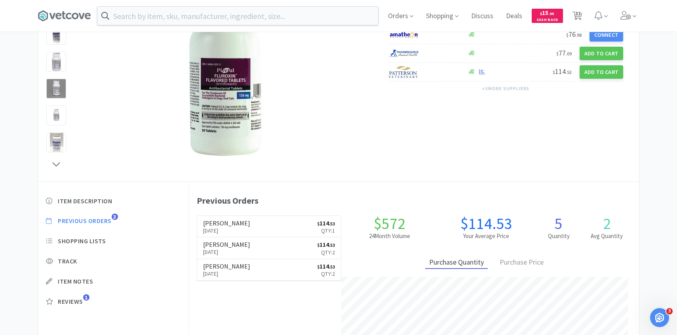
scroll to position [100, 0]
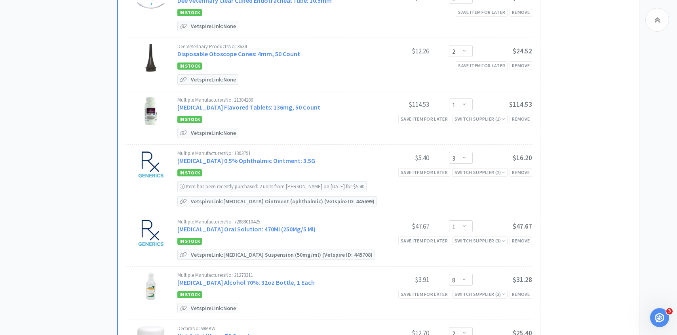
scroll to position [825, 0]
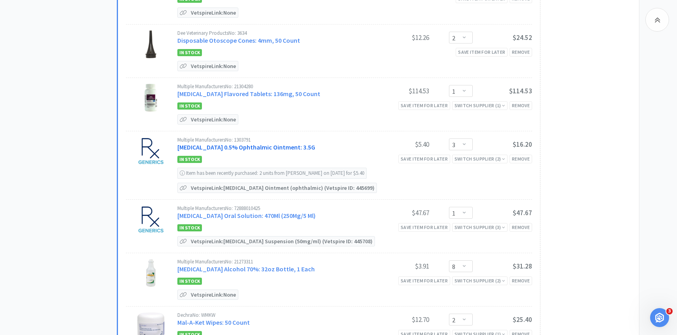
click at [250, 145] on link "Erythromycin 0.5% Ophthalmic Ointment: 3.5G" at bounding box center [246, 147] width 138 height 8
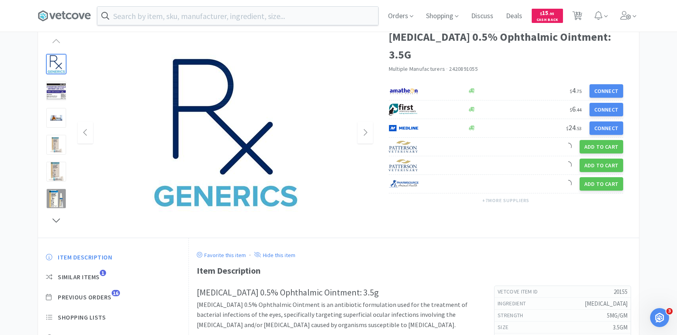
scroll to position [45, 0]
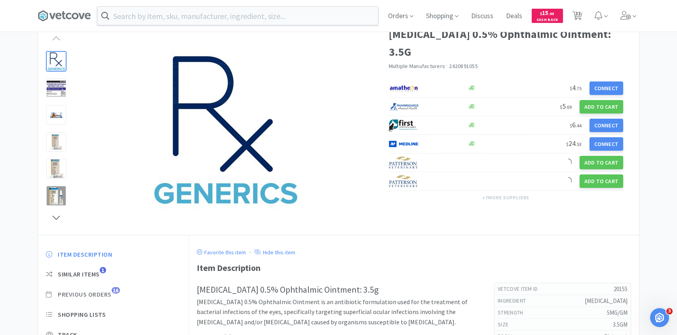
click at [99, 298] on span "Previous Orders" at bounding box center [85, 294] width 54 height 8
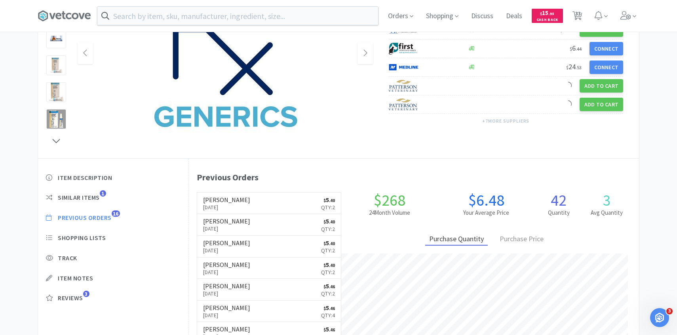
scroll to position [124, 0]
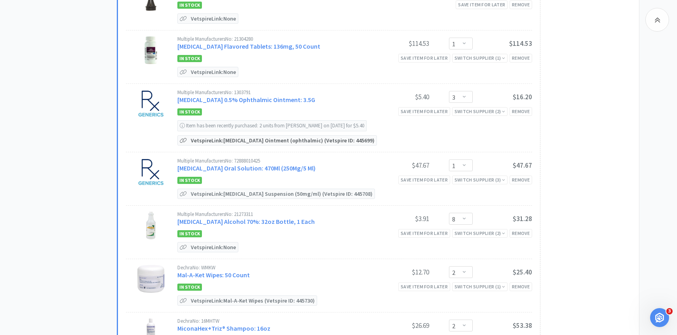
scroll to position [876, 0]
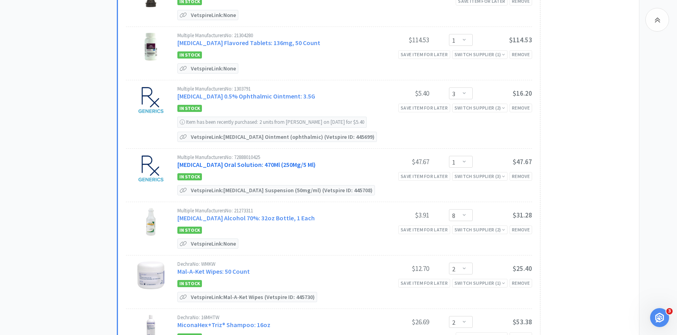
click at [282, 161] on link "Gabapentin Oral Solution: 470Ml (250Mg/5 Ml)" at bounding box center [246, 165] width 138 height 8
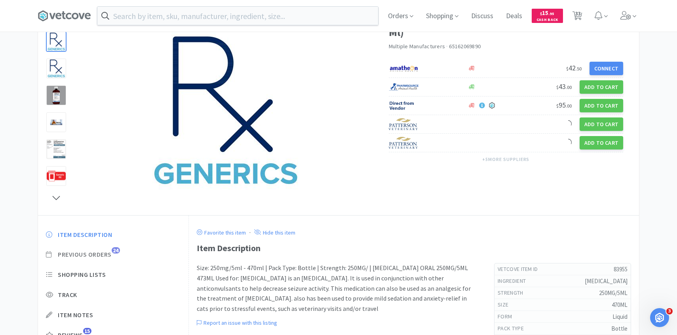
click at [101, 253] on span "Previous Orders" at bounding box center [85, 254] width 54 height 8
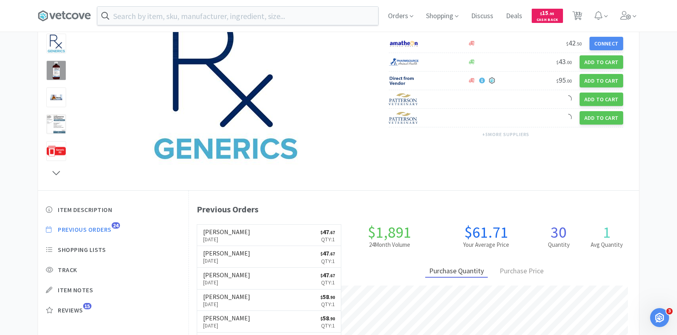
scroll to position [89, 0]
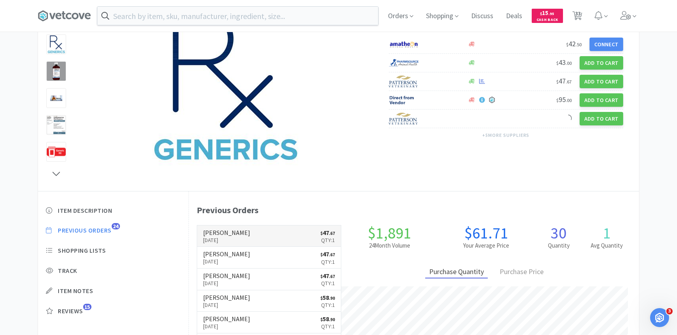
click at [249, 238] on link "Patterson Aug 28th, 2025 $ 47 . 67 Qty: 1" at bounding box center [269, 237] width 144 height 22
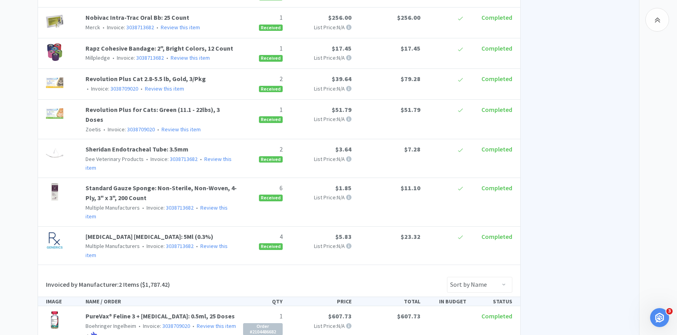
scroll to position [771, 0]
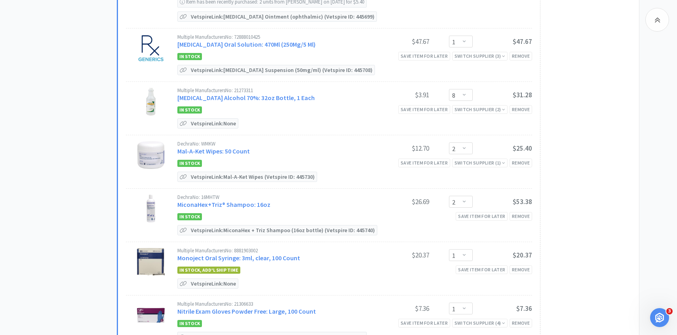
scroll to position [1006, 0]
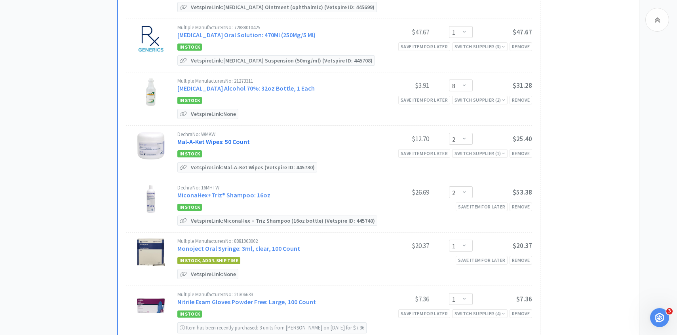
click at [238, 138] on link "Mal-A-Ket Wipes: 50 Count" at bounding box center [213, 142] width 72 height 8
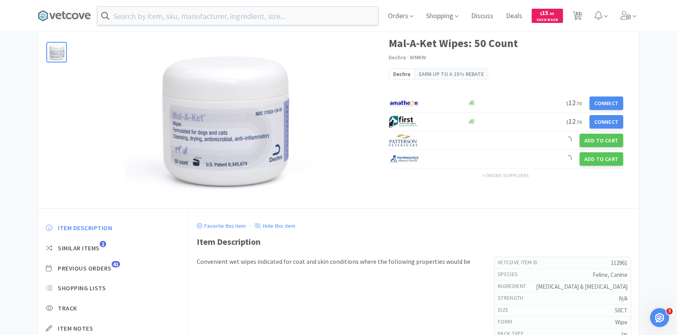
scroll to position [88, 0]
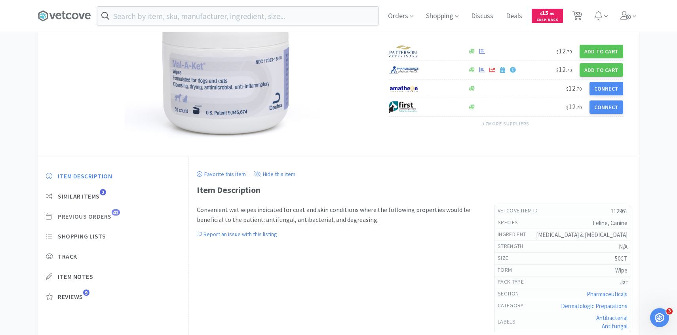
click at [104, 215] on span "Previous Orders" at bounding box center [85, 216] width 54 height 8
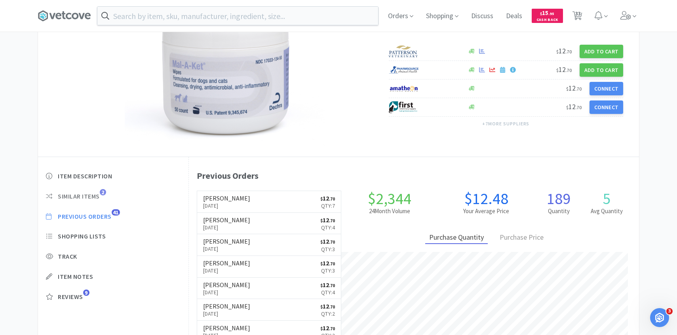
scroll to position [217, 450]
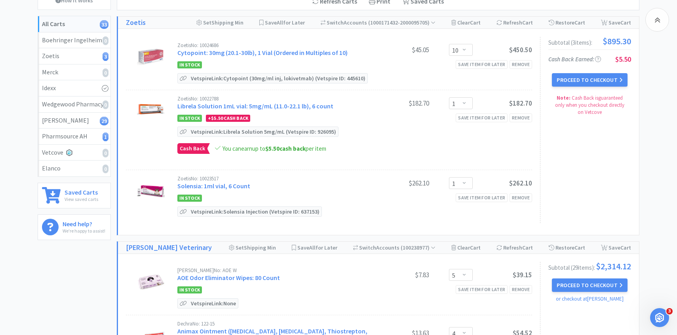
scroll to position [1006, 0]
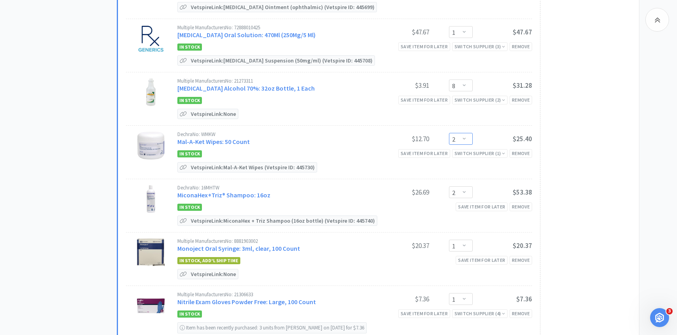
click at [464, 140] on select "Enter Quantity 1 2 3 4 5 6 7 8 9 10 11 12 13 14 15 16 17 18 19 20 Enter Quantity" at bounding box center [461, 139] width 24 height 12
click at [449, 133] on select "Enter Quantity 1 2 3 4 5 6 7 8 9 10 11 12 13 14 15 16 17 18 19 20 Enter Quantity" at bounding box center [461, 139] width 24 height 12
click at [236, 191] on link "MiconaHex+Triz® Shampoo: 16oz" at bounding box center [223, 195] width 93 height 8
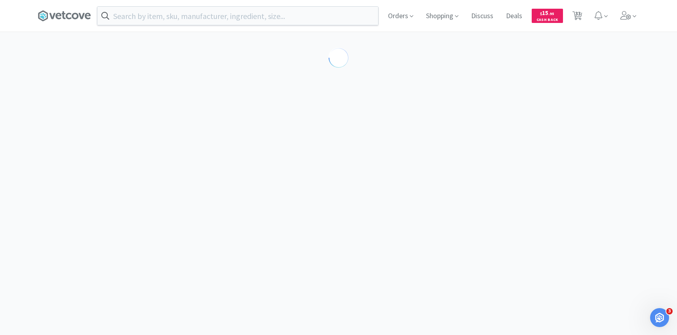
scroll to position [11, 0]
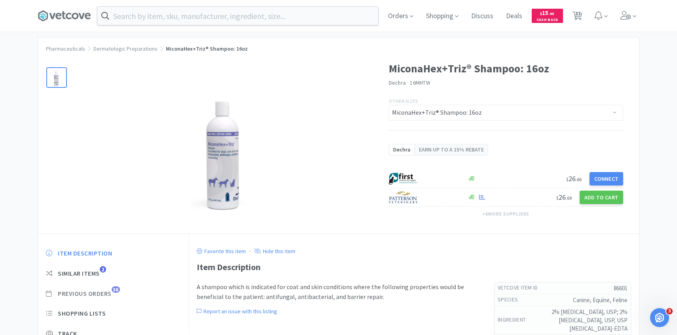
click at [101, 290] on span "Previous Orders" at bounding box center [85, 294] width 54 height 8
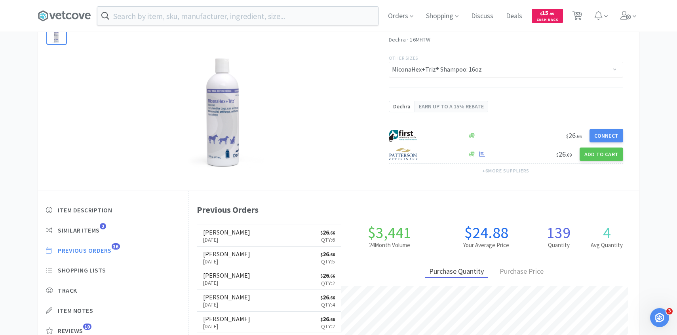
scroll to position [57, 0]
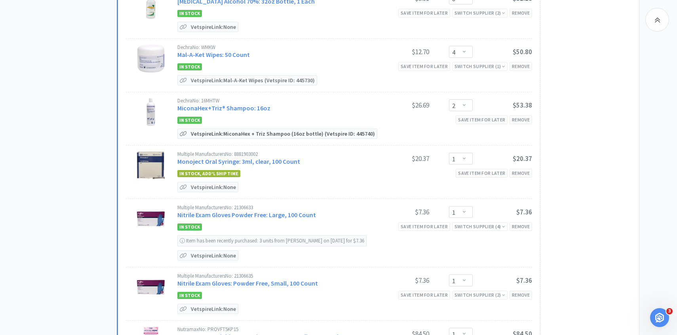
scroll to position [1095, 0]
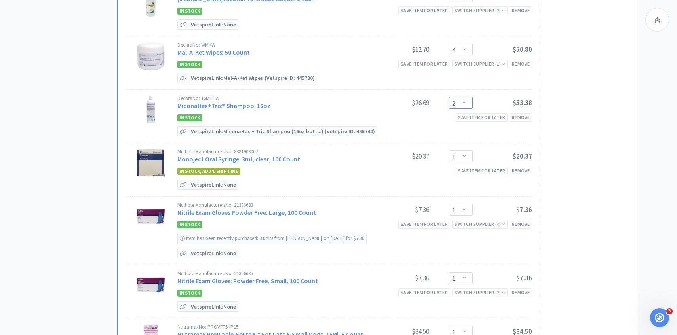
click at [463, 101] on select "Enter Quantity 1 2 3 4 5 6 7 8 9 10 11 12 13 14 15 16 17 18 19 20 Enter Quantity" at bounding box center [461, 103] width 24 height 12
click at [449, 97] on select "Enter Quantity 1 2 3 4 5 6 7 8 9 10 11 12 13 14 15 16 17 18 19 20 Enter Quantity" at bounding box center [461, 103] width 24 height 12
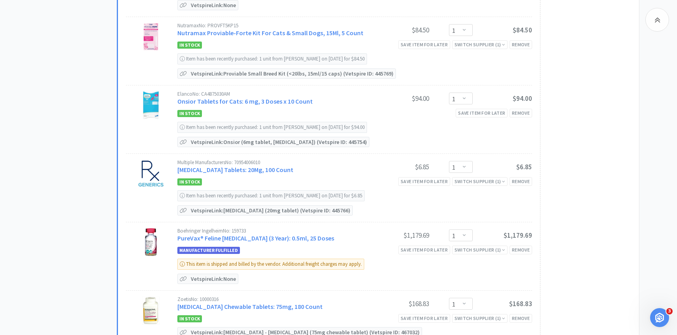
scroll to position [1409, 0]
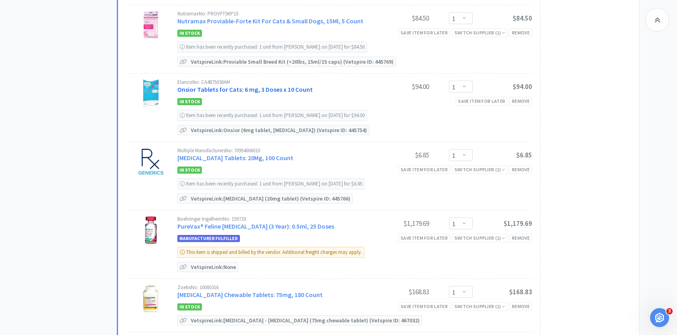
click at [272, 86] on link "Onsior Tablets for Cats: 6 mg, 3 Doses x 10 Count" at bounding box center [244, 89] width 135 height 8
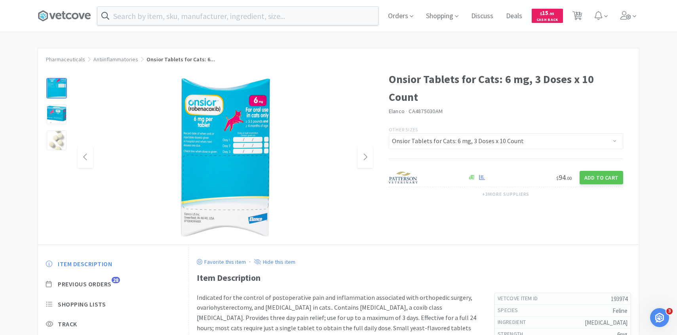
scroll to position [39, 0]
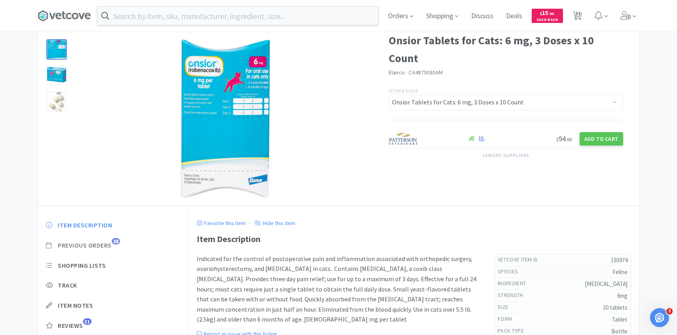
click at [90, 247] on span "Previous Orders" at bounding box center [85, 245] width 54 height 8
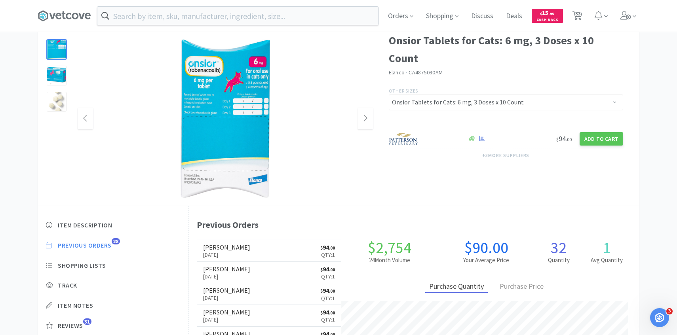
scroll to position [217, 450]
click at [230, 244] on link "Patterson Sep 2nd, 2025 $ 94 . 00 Qty: 1" at bounding box center [269, 251] width 144 height 22
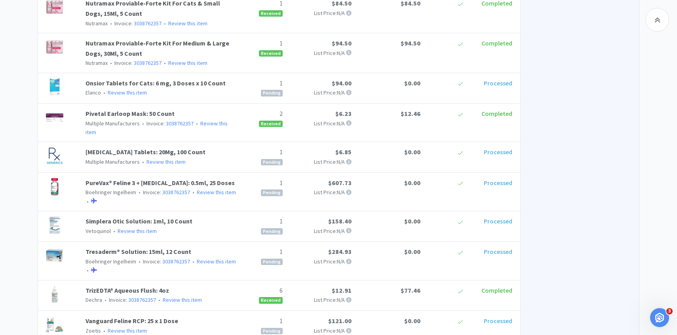
scroll to position [546, 0]
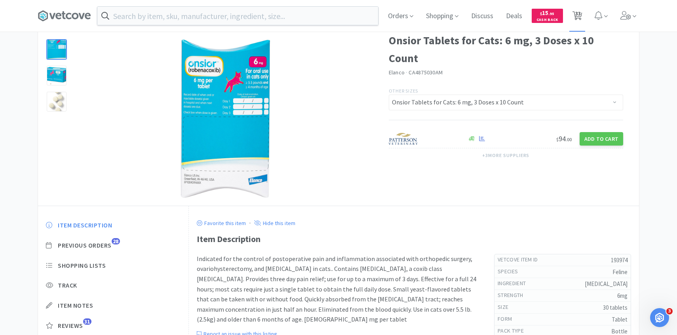
click at [580, 14] on span "33" at bounding box center [578, 14] width 6 height 32
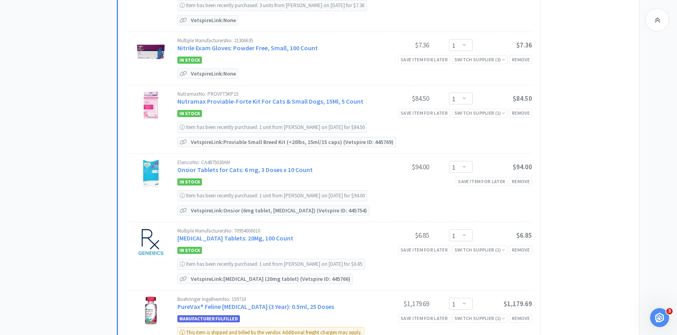
scroll to position [1329, 0]
click at [525, 177] on div "Remove" at bounding box center [520, 181] width 23 height 8
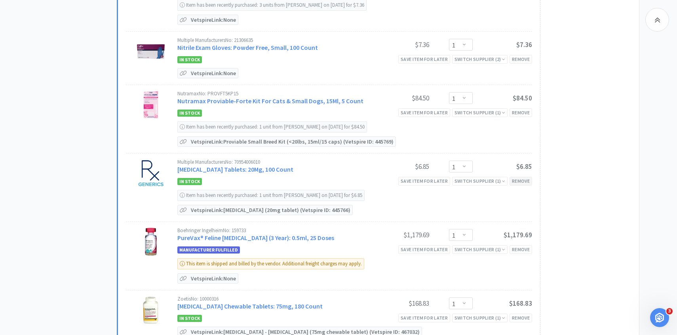
click at [524, 177] on div "Remove" at bounding box center [520, 181] width 23 height 8
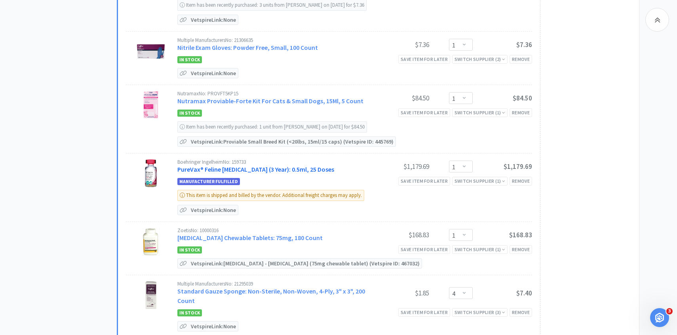
click at [279, 167] on link "PureVax® Feline Rabies (3 Year): 0.5ml, 25 Doses" at bounding box center [255, 169] width 157 height 8
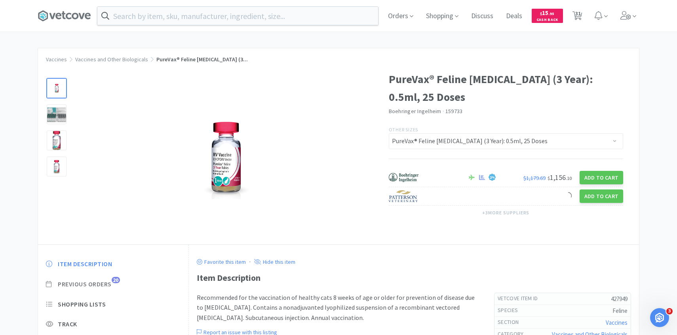
click at [102, 286] on span "Previous Orders" at bounding box center [85, 284] width 54 height 8
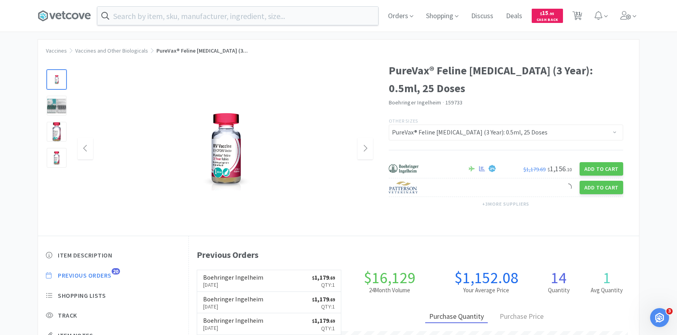
scroll to position [10, 0]
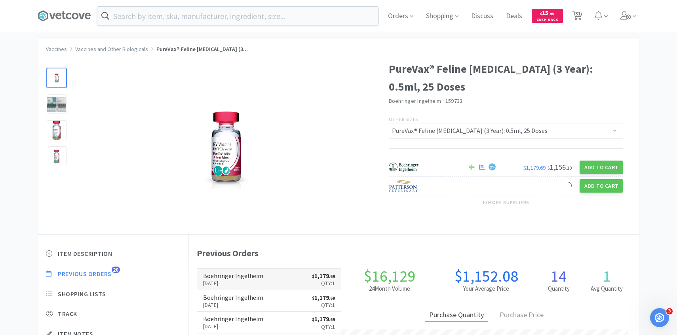
click at [239, 280] on p "Aug 28th, 2025" at bounding box center [233, 283] width 60 height 9
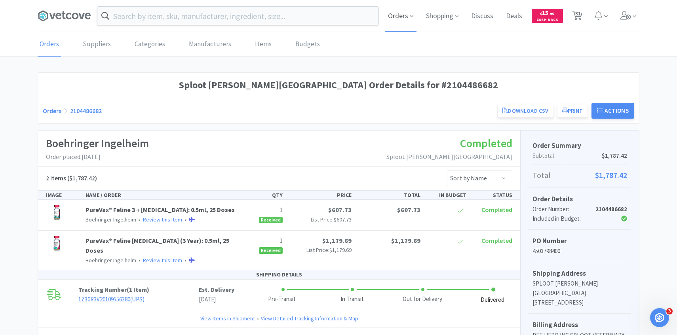
click at [405, 11] on span "Orders" at bounding box center [401, 16] width 32 height 32
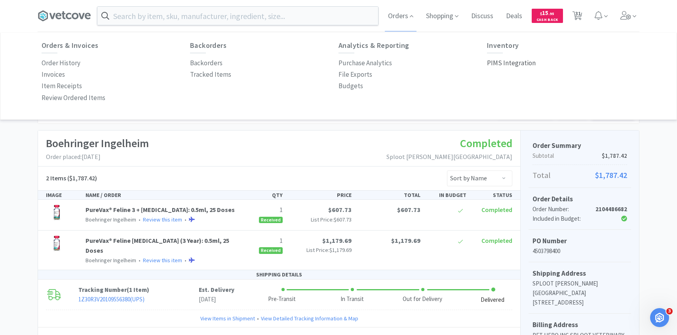
click at [520, 63] on p "PIMS Integration" at bounding box center [511, 63] width 49 height 11
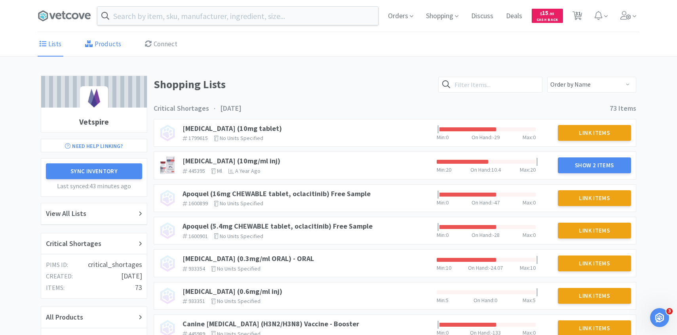
click at [93, 46] on link "Products" at bounding box center [103, 44] width 40 height 24
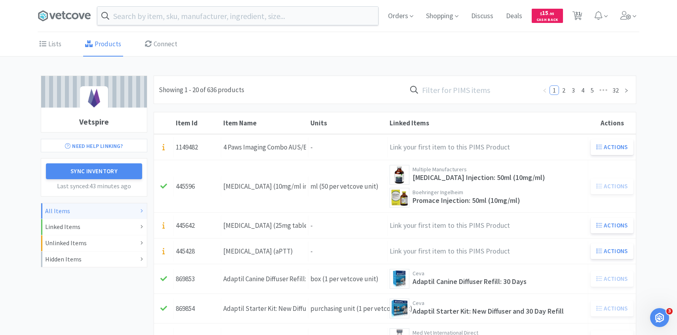
click at [480, 90] on input "text" at bounding box center [471, 90] width 131 height 18
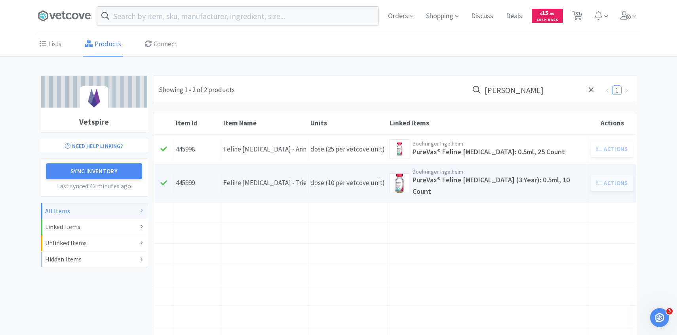
click at [315, 181] on div "Units dose (10 per vetcove unit)" at bounding box center [347, 183] width 79 height 20
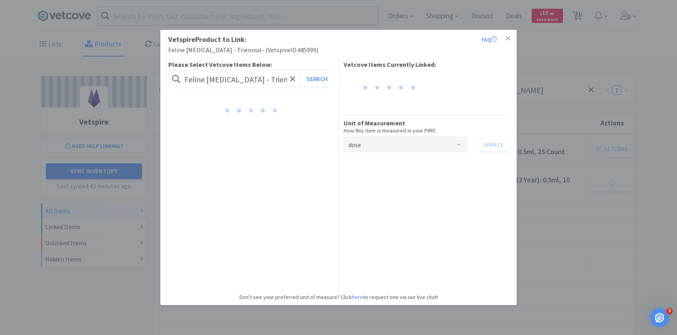
scroll to position [0, 3]
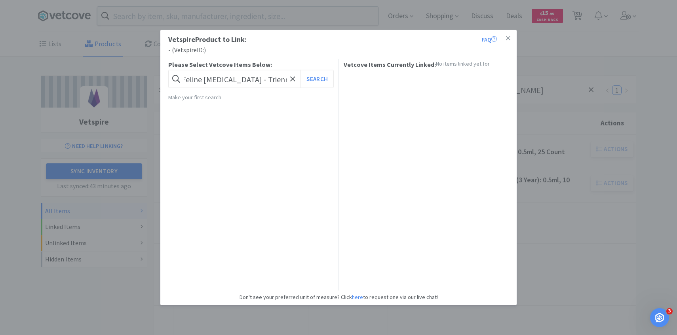
click at [605, 221] on div "Vetspire Product to Link: FAQ - ( Vetspire ID: ) Please Select Vetcove Items Be…" at bounding box center [338, 167] width 677 height 335
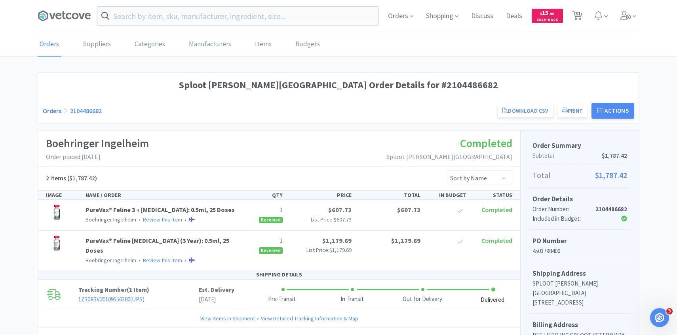
click at [582, 13] on span "31" at bounding box center [577, 16] width 16 height 32
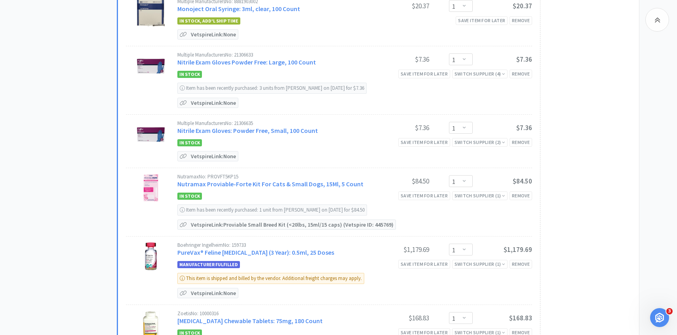
scroll to position [1323, 0]
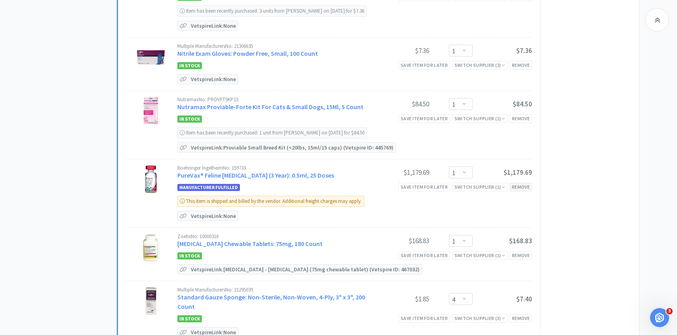
click at [524, 184] on div "Remove" at bounding box center [520, 187] width 23 height 8
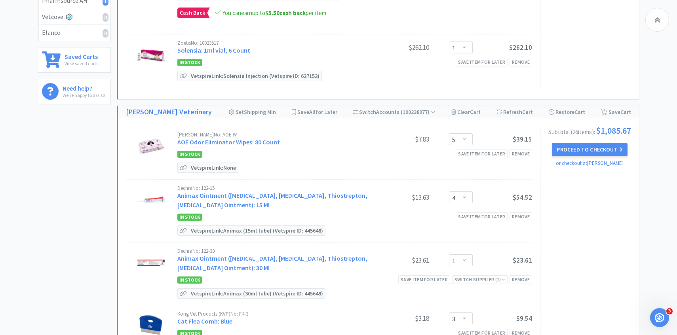
scroll to position [256, 0]
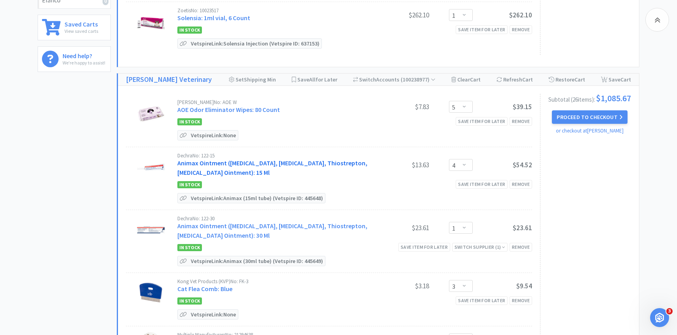
click at [284, 169] on link "Animax Ointment (Nystatin, Neomycin Sulfate, Thiostrepton, Triamcinolone Aceton…" at bounding box center [272, 167] width 190 height 17
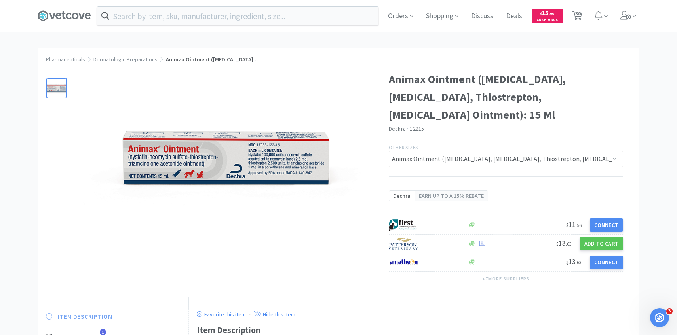
scroll to position [42, 0]
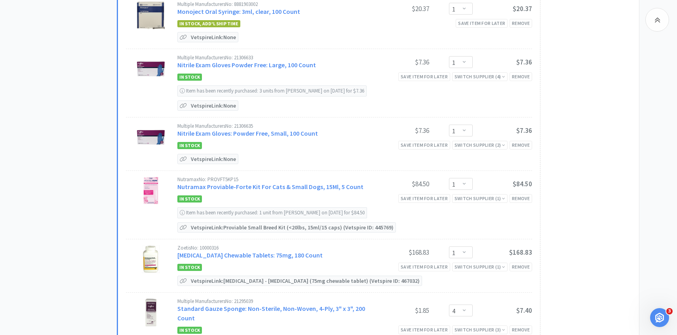
scroll to position [1339, 0]
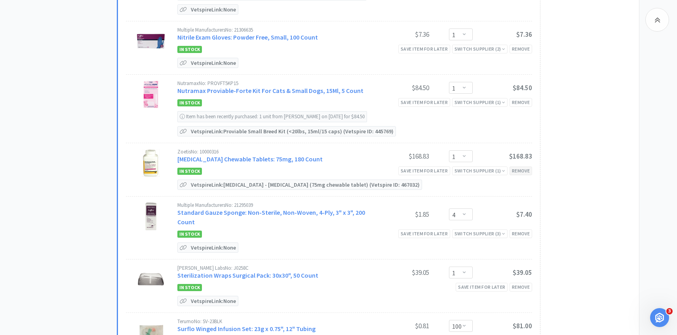
click at [529, 167] on div "Remove" at bounding box center [520, 171] width 23 height 8
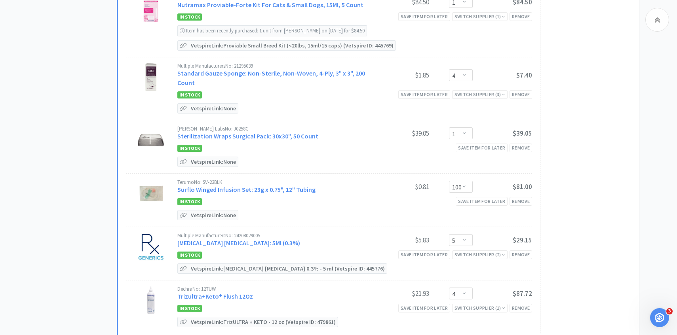
scroll to position [1461, 0]
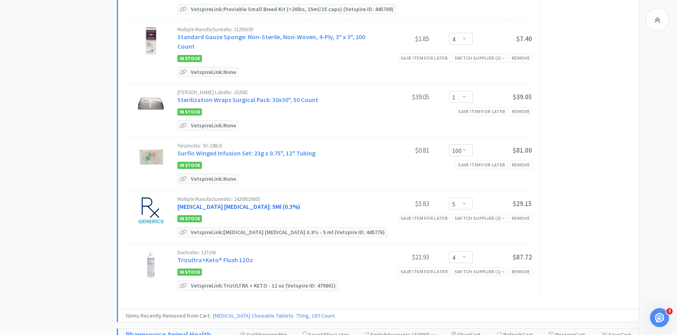
click at [241, 203] on link "Tobramycin Ophthalmic Solution: 5Ml (0.3%)" at bounding box center [238, 207] width 123 height 8
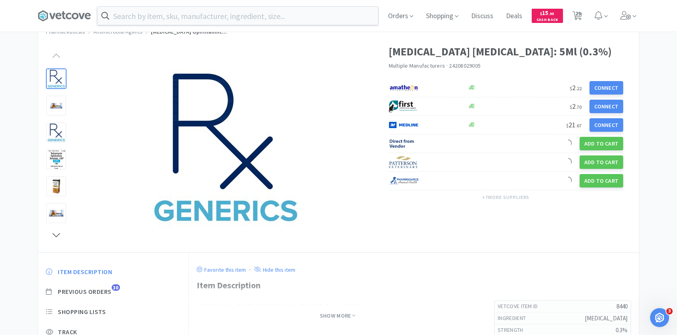
scroll to position [38, 0]
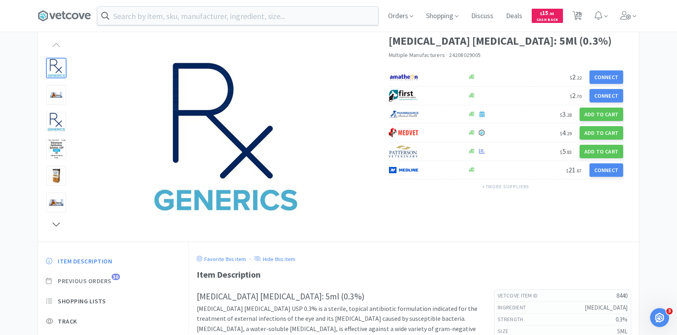
click at [110, 279] on span "Previous Orders" at bounding box center [85, 281] width 54 height 8
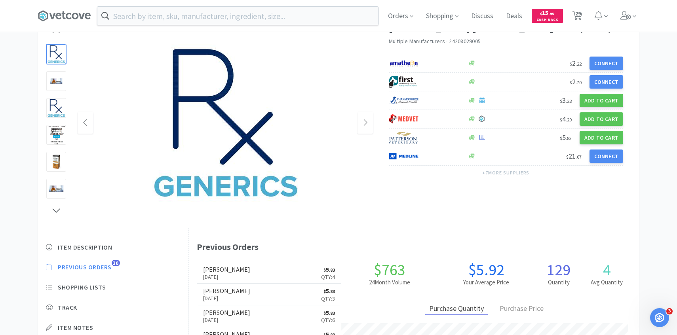
scroll to position [54, 0]
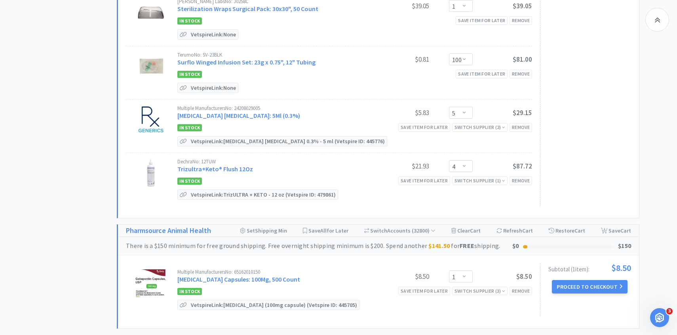
scroll to position [1561, 0]
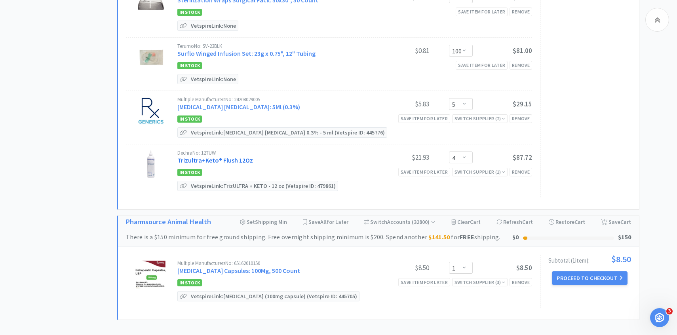
click at [233, 156] on link "Trizultra+Keto® Flush 12Oz" at bounding box center [215, 160] width 76 height 8
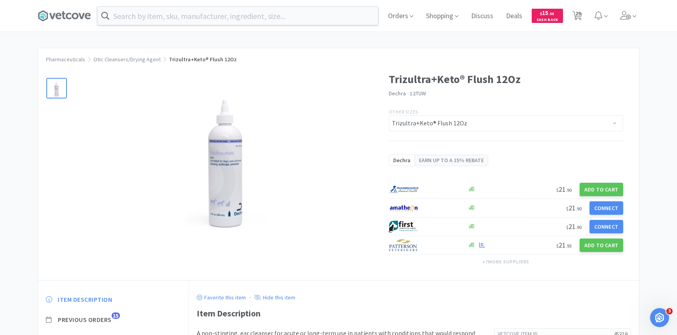
scroll to position [39, 0]
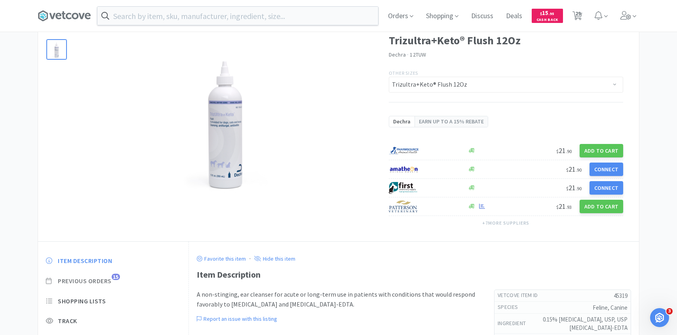
click at [110, 281] on span "Previous Orders" at bounding box center [85, 281] width 54 height 8
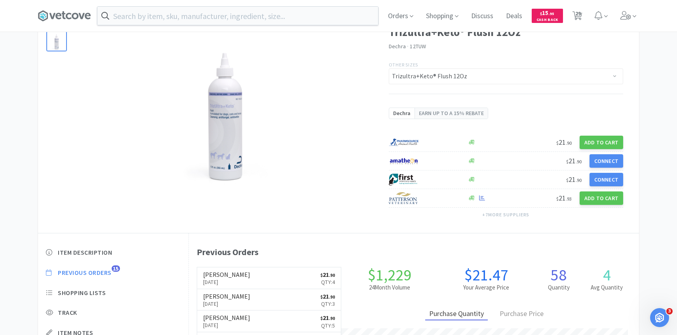
scroll to position [217, 450]
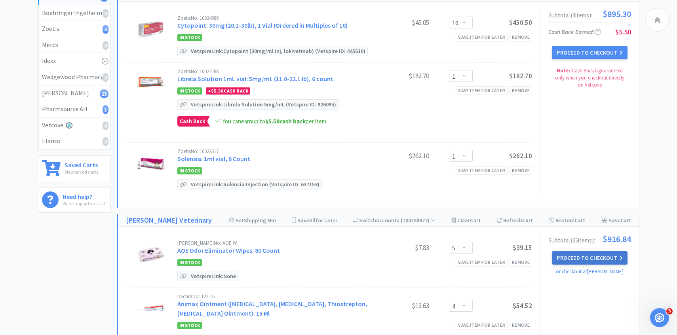
click at [590, 261] on button "Proceed to Checkout" at bounding box center [589, 257] width 75 height 13
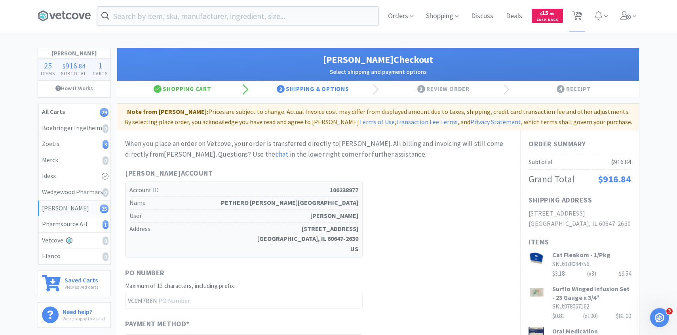
scroll to position [486, 0]
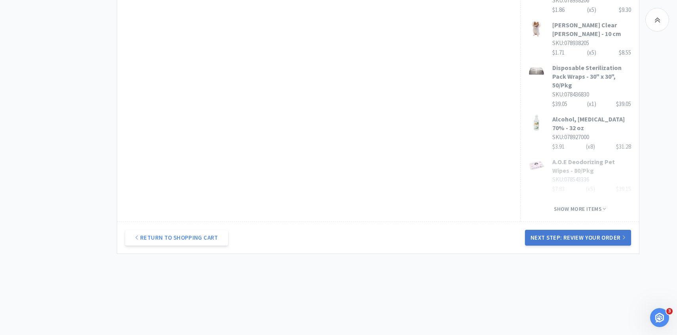
click at [585, 233] on button "Next Step: Review Your Order" at bounding box center [578, 238] width 106 height 16
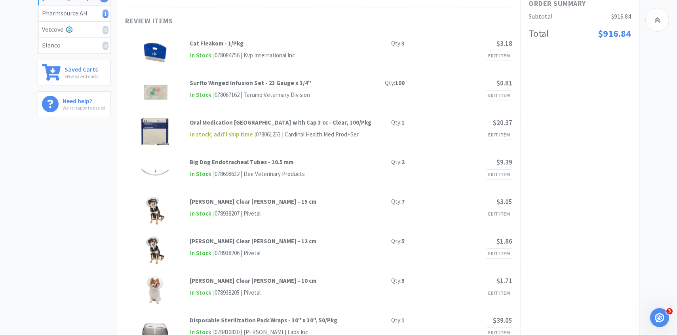
scroll to position [0, 0]
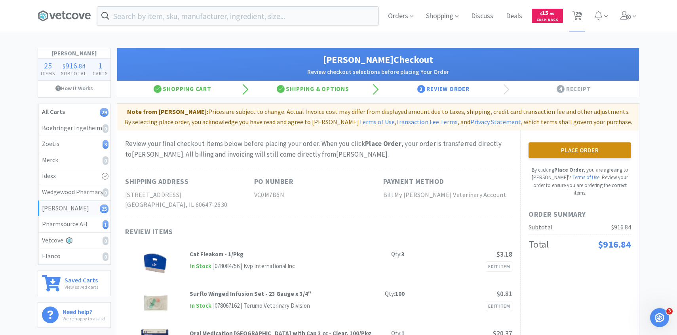
click at [575, 152] on button "Place Order" at bounding box center [579, 150] width 102 height 16
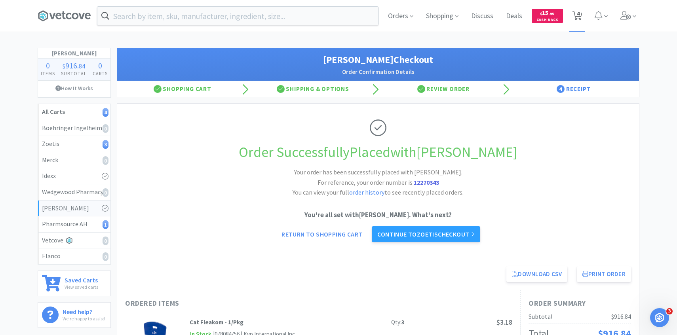
click at [580, 21] on span "4" at bounding box center [577, 16] width 16 height 32
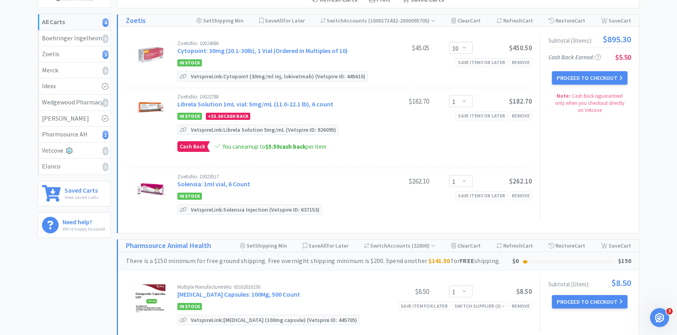
scroll to position [178, 0]
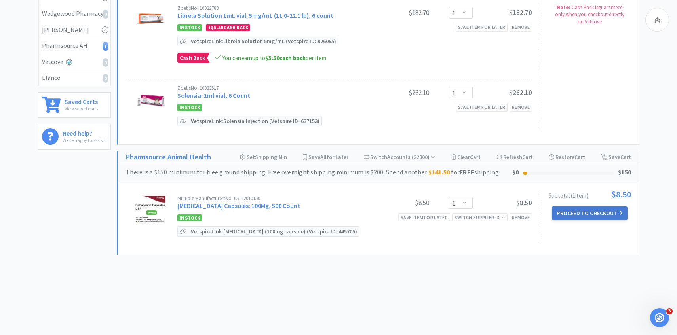
click at [584, 210] on button "Proceed to Checkout" at bounding box center [589, 213] width 75 height 13
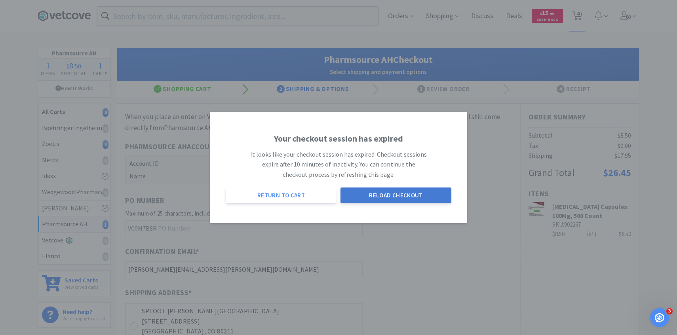
click at [380, 194] on button "Reload Checkout" at bounding box center [395, 196] width 111 height 16
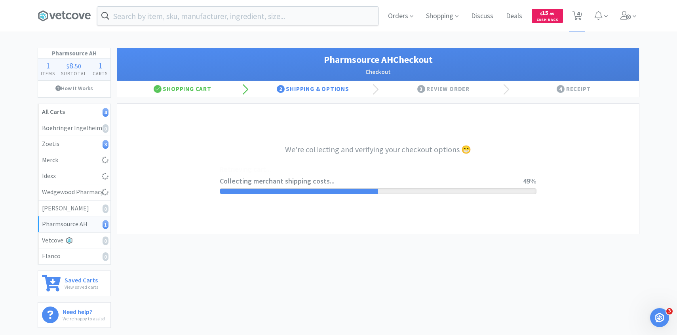
select select "1001"
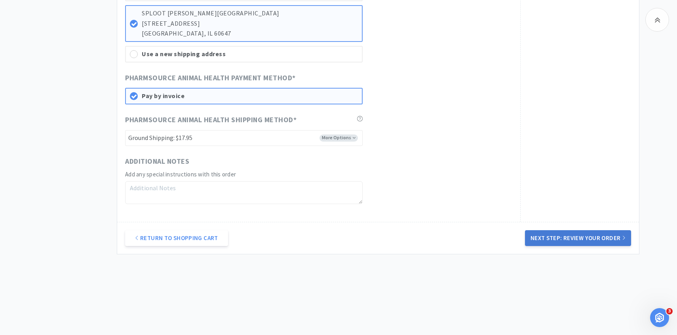
click at [573, 236] on button "Next Step: Review Your Order" at bounding box center [578, 238] width 106 height 16
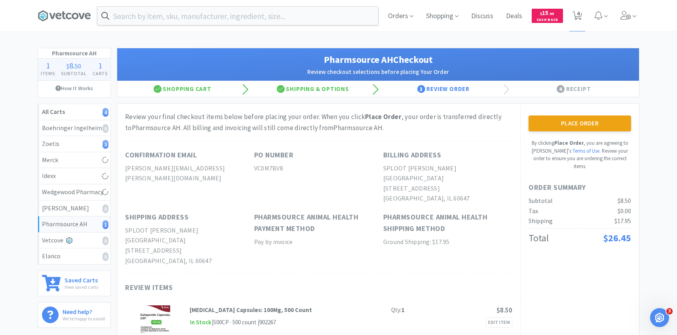
click at [598, 133] on div "Place Order By clicking Place Order , you are agreeing to Vetcove's Terms of Us…" at bounding box center [579, 143] width 102 height 55
click at [583, 128] on button "Place Order" at bounding box center [579, 124] width 102 height 16
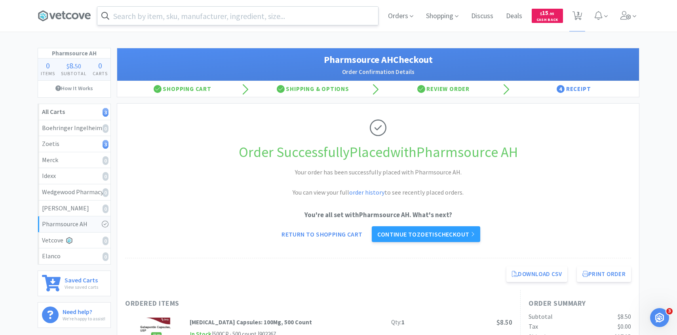
click at [281, 15] on input "text" at bounding box center [237, 16] width 281 height 18
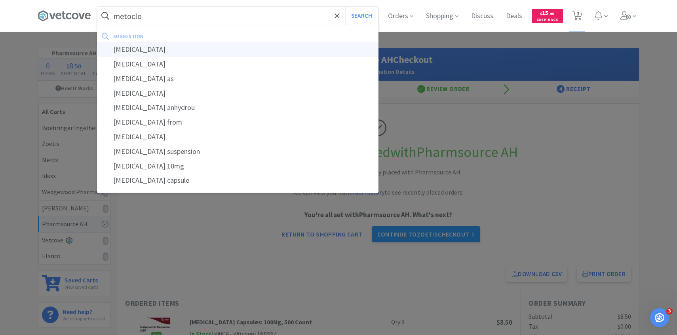
click at [275, 47] on div "[MEDICAL_DATA]" at bounding box center [237, 49] width 281 height 15
type input "[MEDICAL_DATA]"
select select "10"
select select "1"
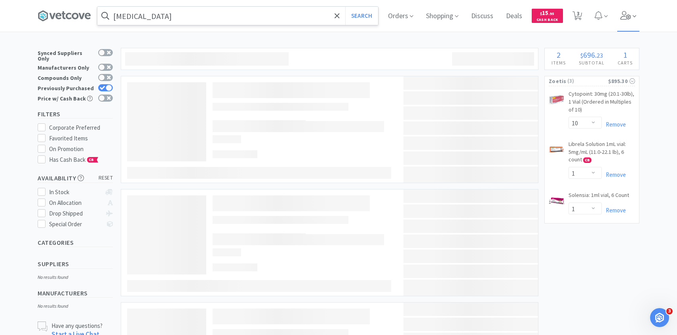
click at [618, 20] on span at bounding box center [628, 16] width 23 height 32
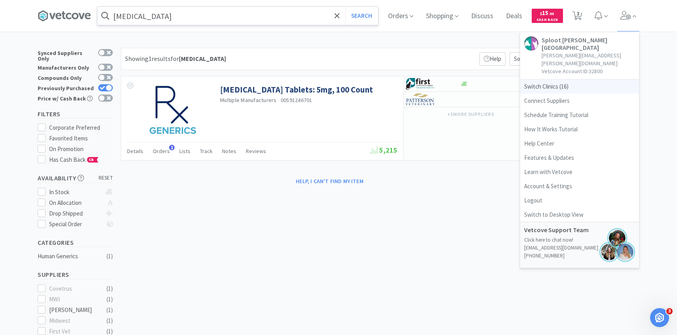
click at [565, 80] on span "Switch Clinics ( 16 )" at bounding box center [579, 87] width 119 height 14
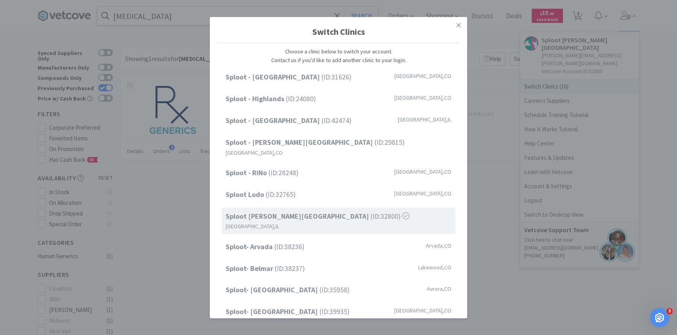
scroll to position [101, 0]
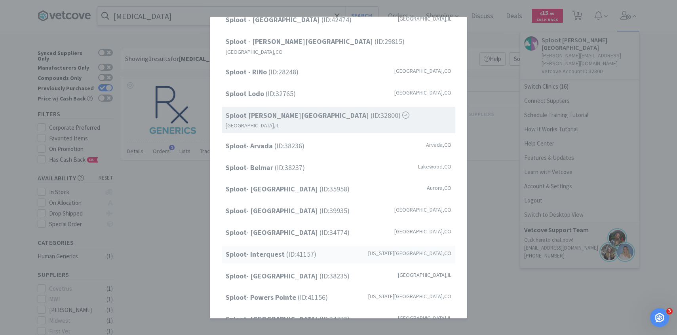
click at [298, 249] on span "Sploot- Interquest (ID: 41157 )" at bounding box center [271, 254] width 91 height 11
